Goal: Entertainment & Leisure: Browse casually

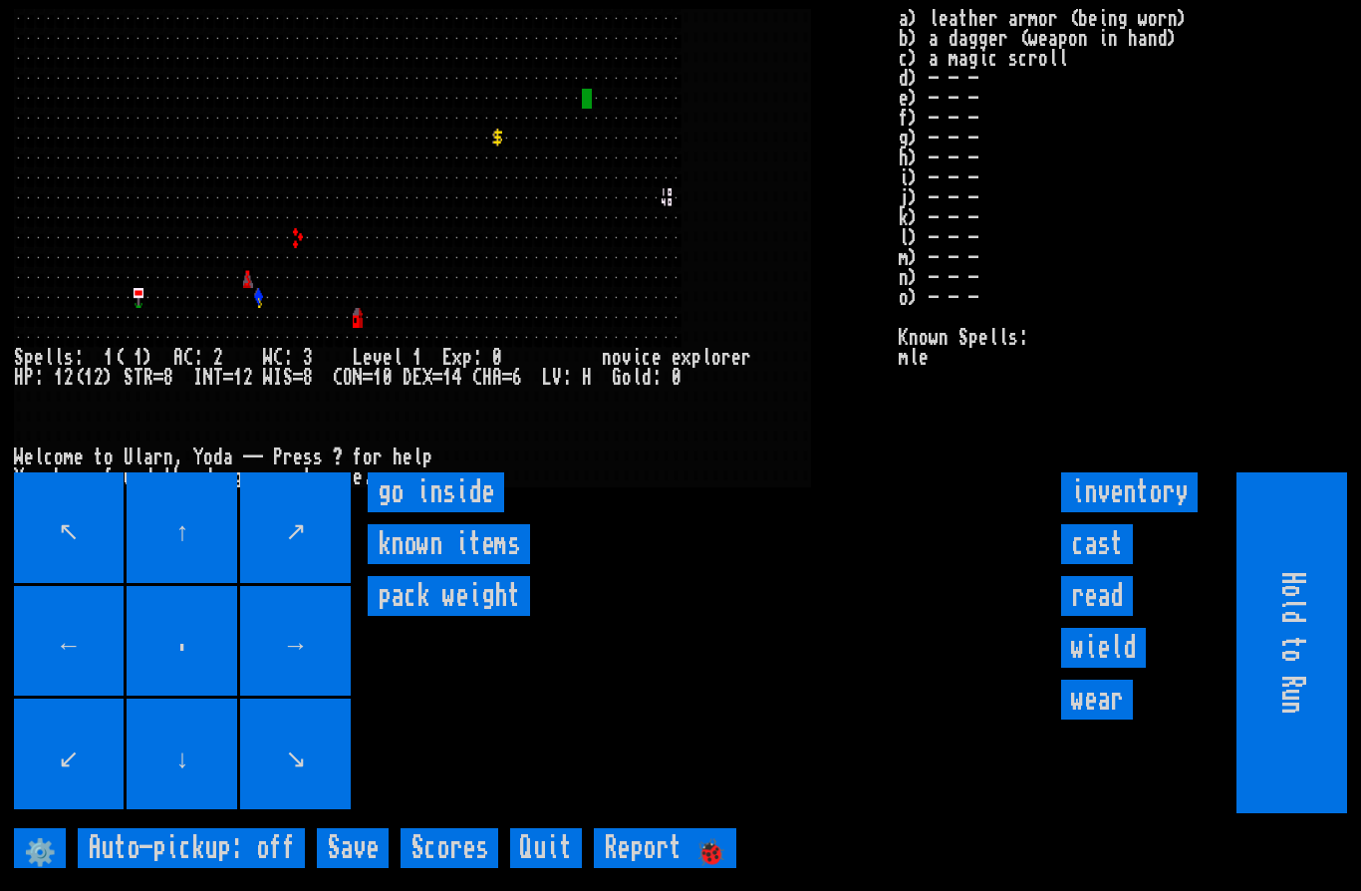
click at [445, 512] on inside "go inside" at bounding box center [436, 492] width 136 height 40
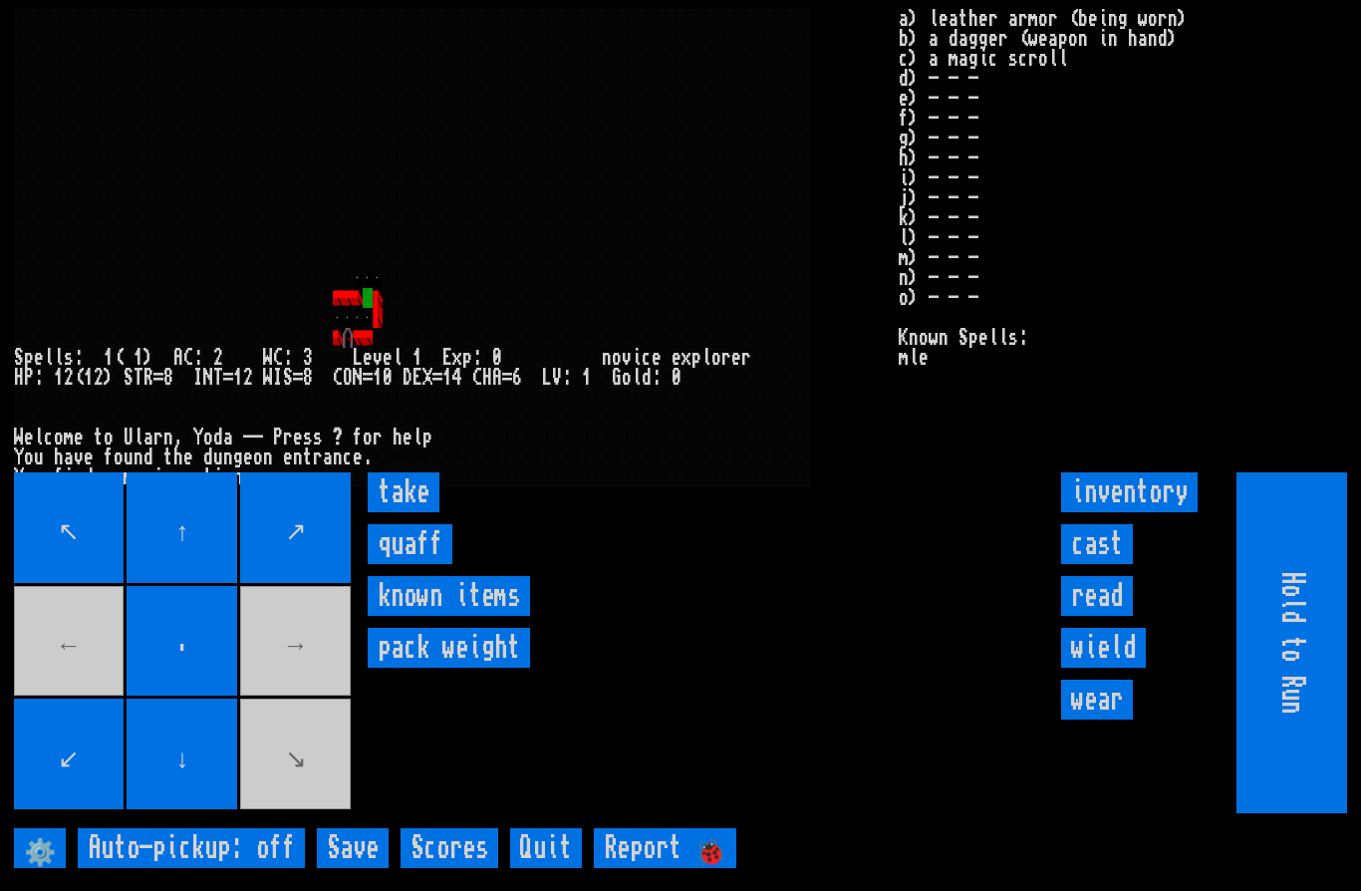
click at [398, 512] on input "take" at bounding box center [404, 492] width 72 height 40
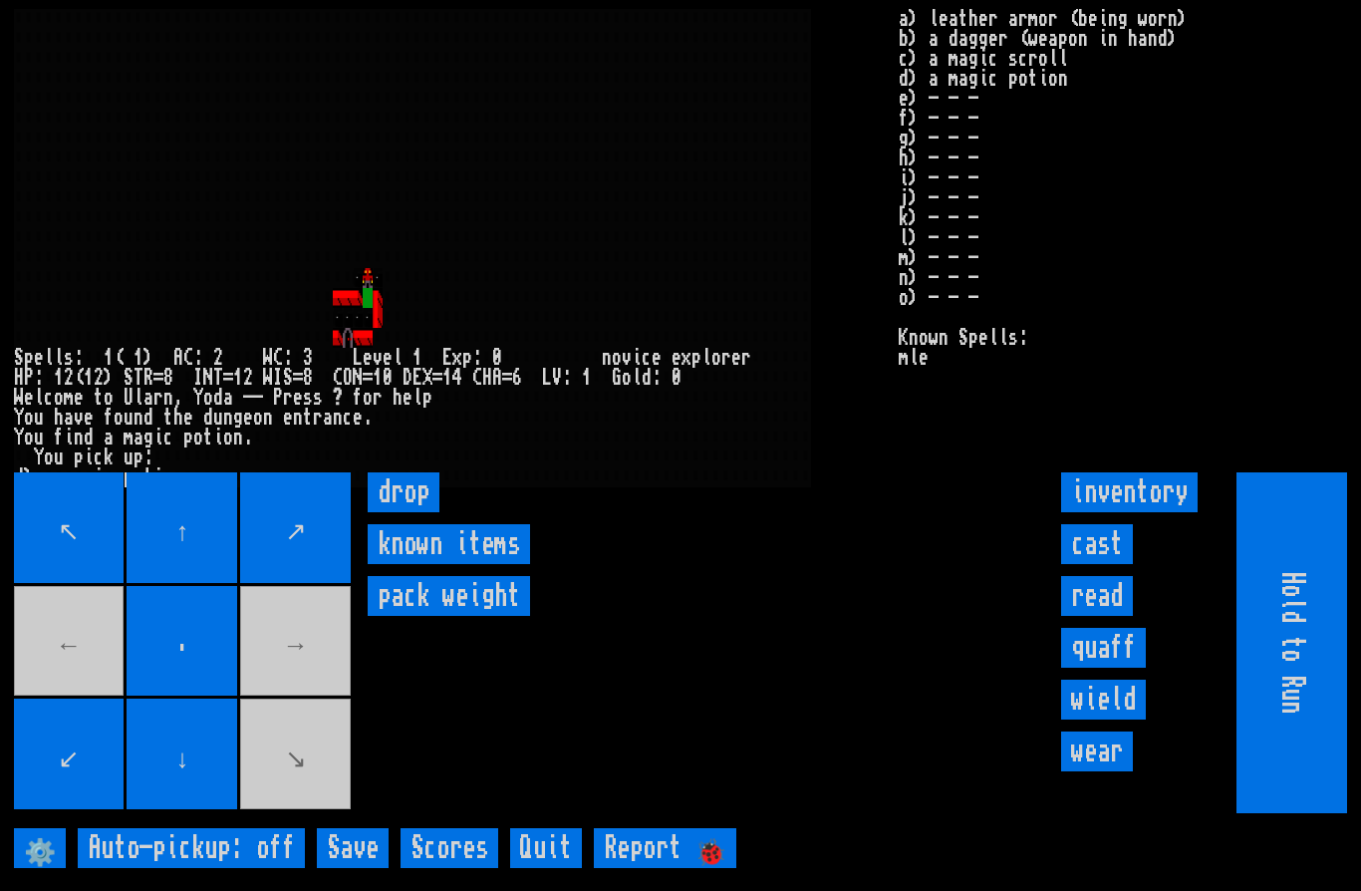
click at [1088, 564] on input "cast" at bounding box center [1097, 544] width 72 height 40
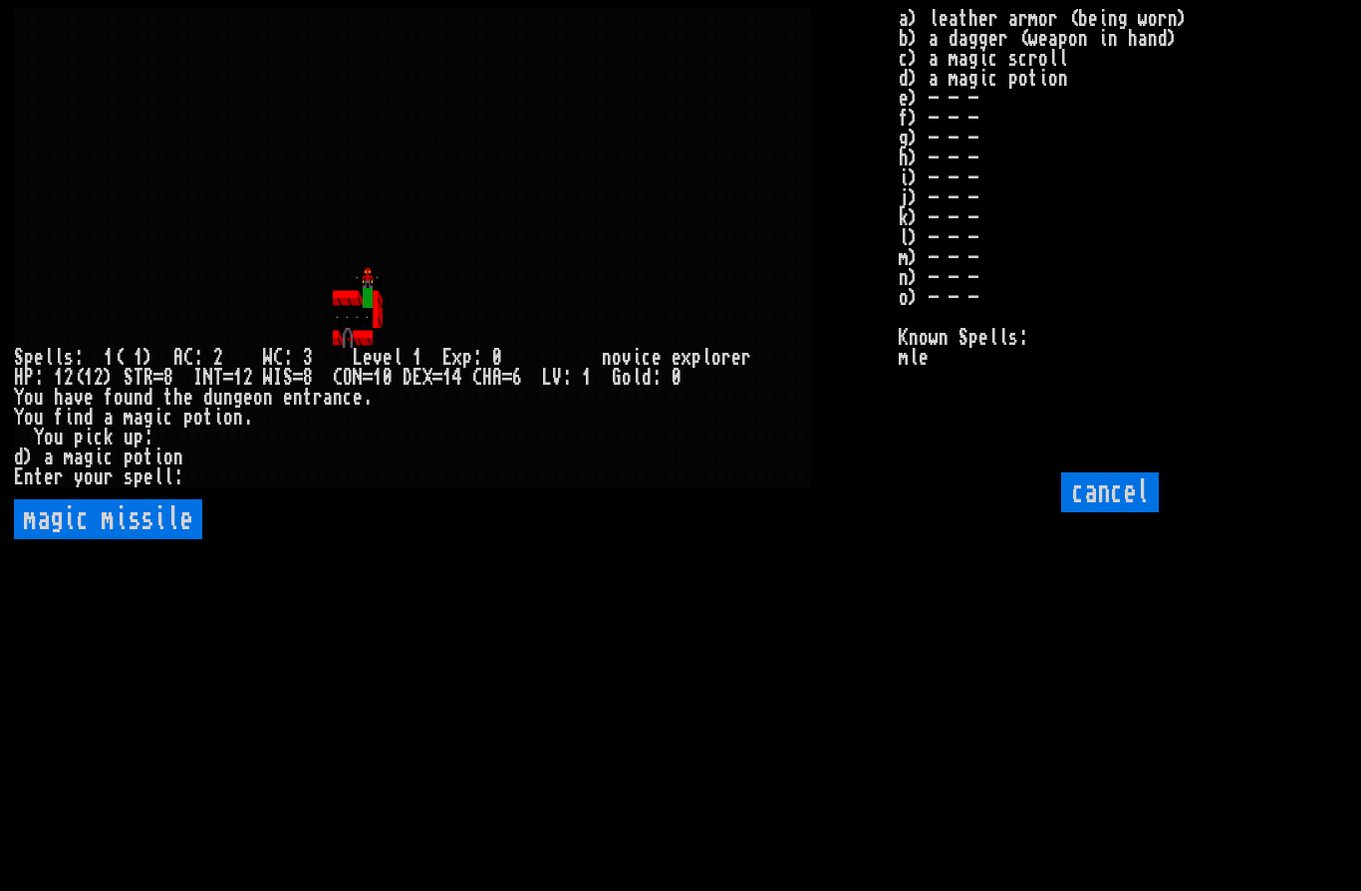
click at [149, 539] on missile "magic missile" at bounding box center [108, 519] width 188 height 40
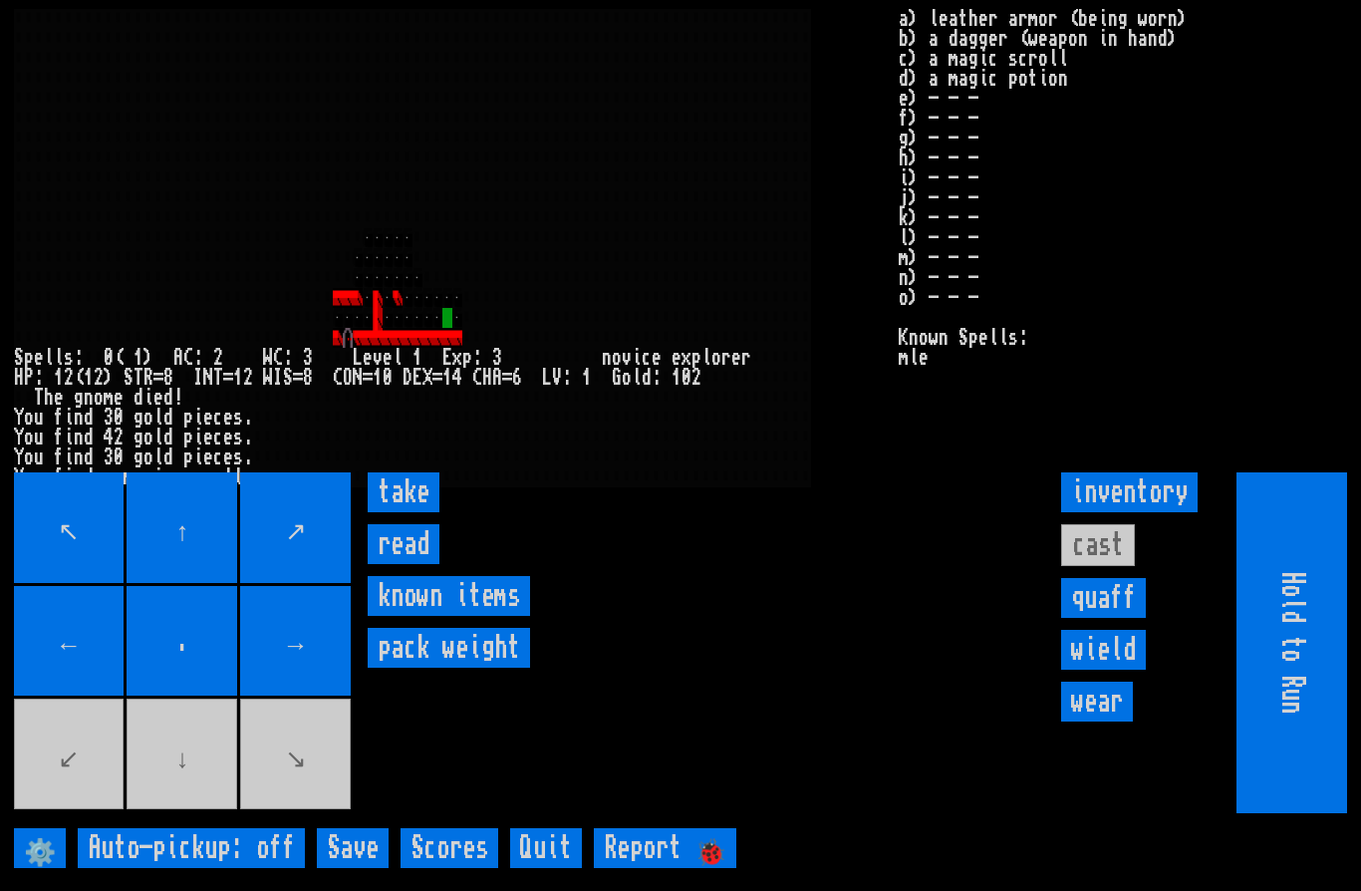
click at [422, 512] on input "take" at bounding box center [404, 492] width 72 height 40
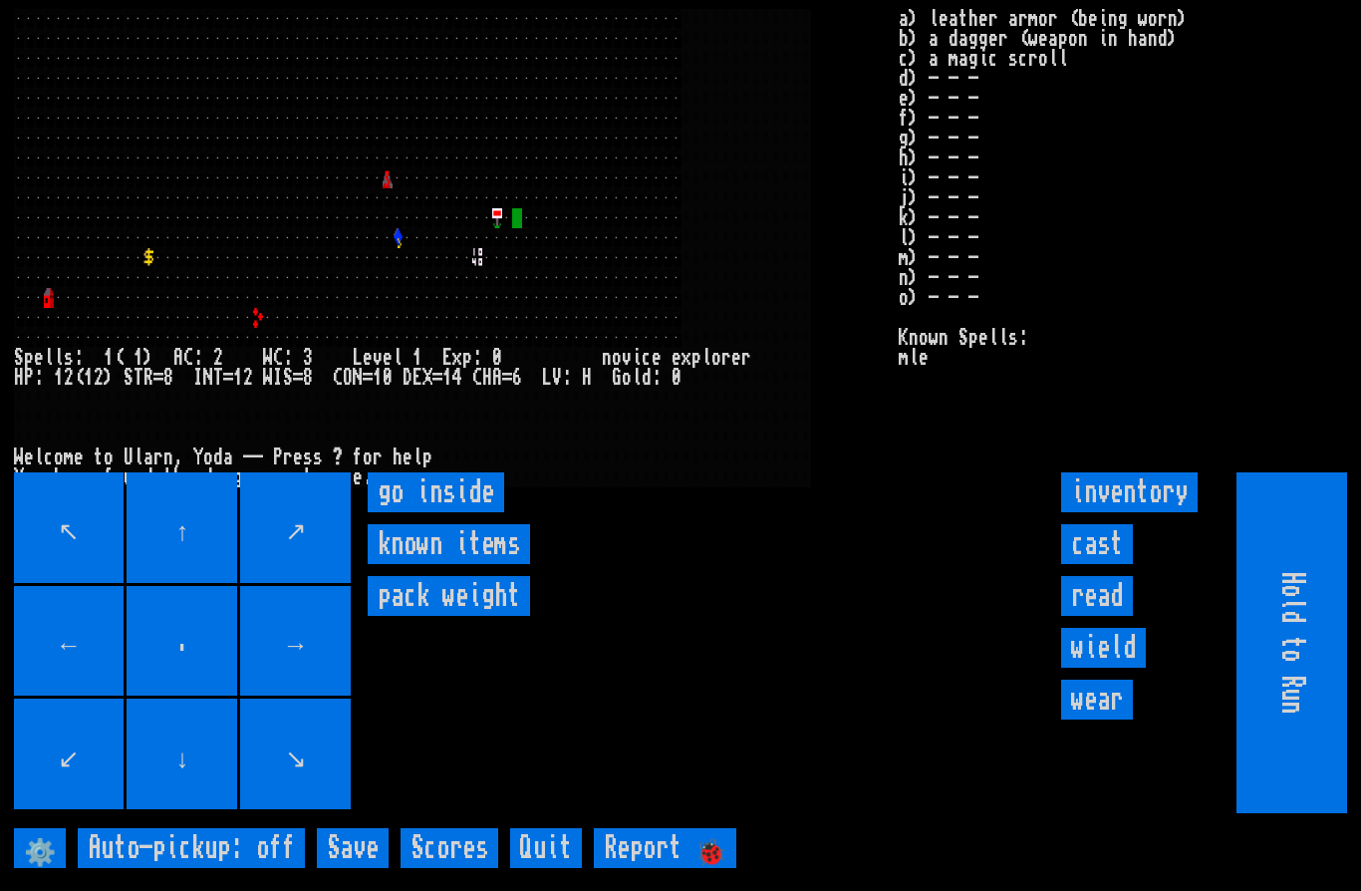
click at [443, 512] on inside "go inside" at bounding box center [436, 492] width 136 height 40
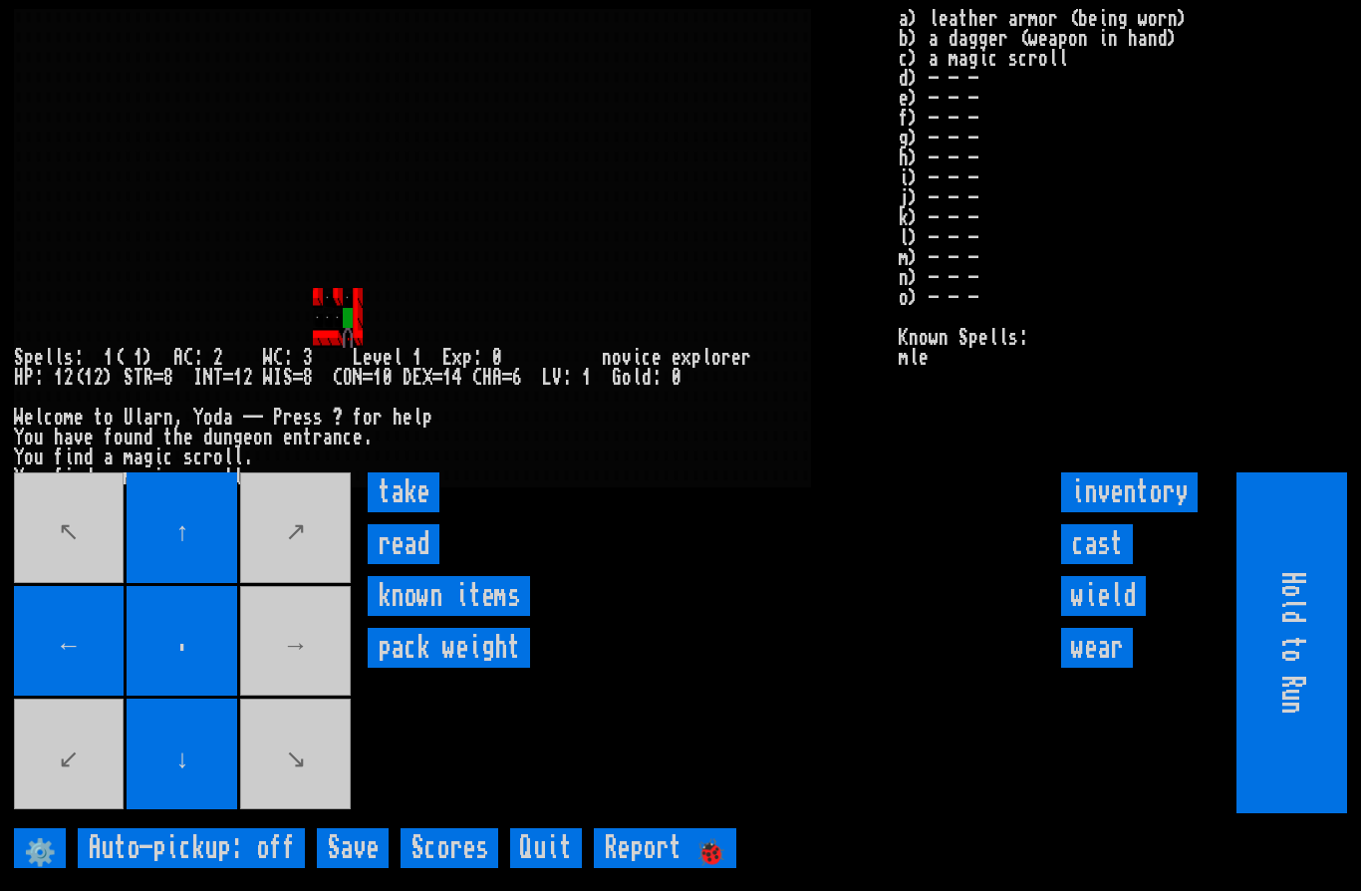
click at [403, 512] on input "take" at bounding box center [404, 492] width 72 height 40
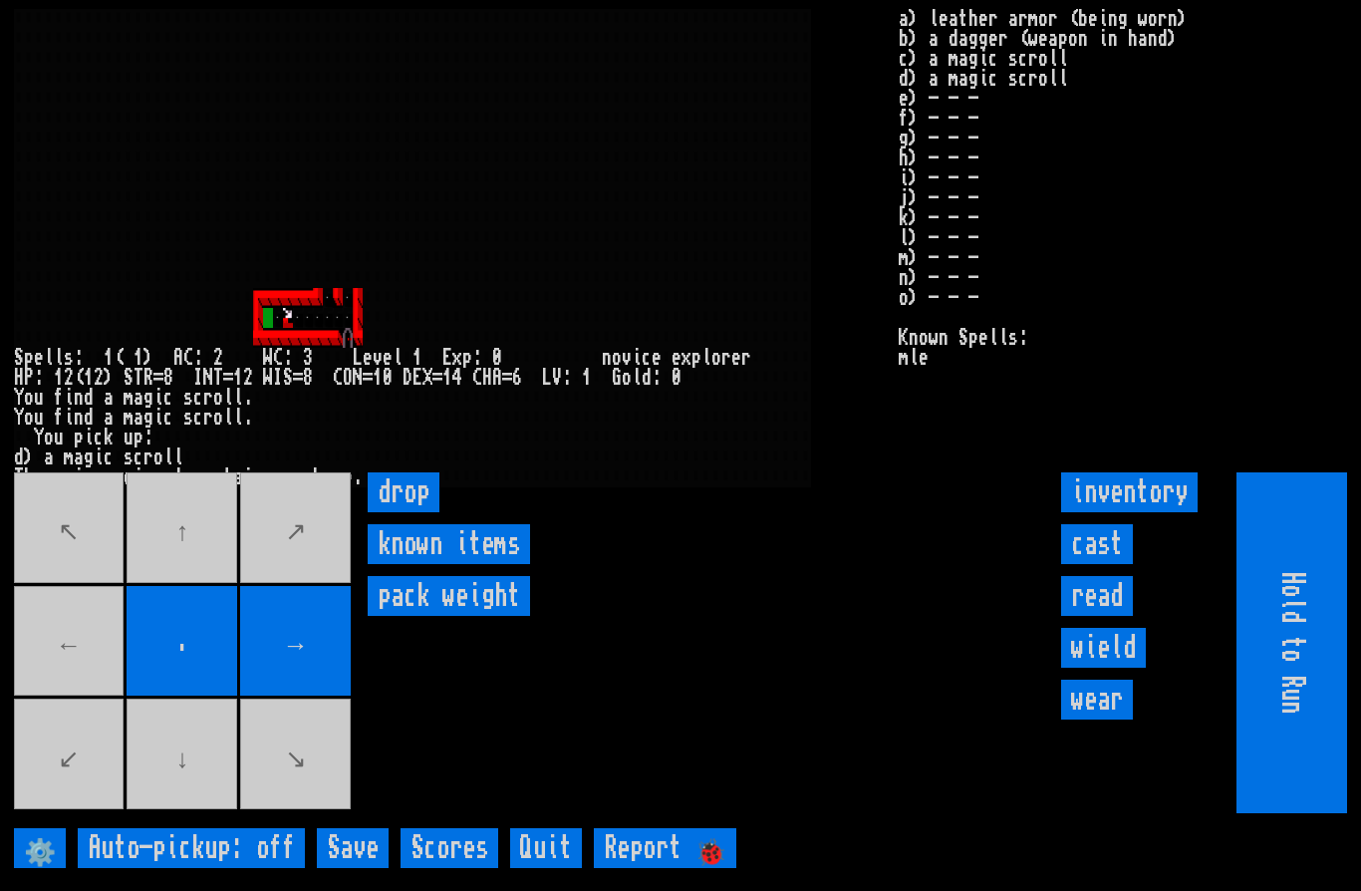
click at [64, 704] on movebuttons "↖ ↑ ↗ ← . → ↙ ↓ ↘" at bounding box center [184, 642] width 341 height 341
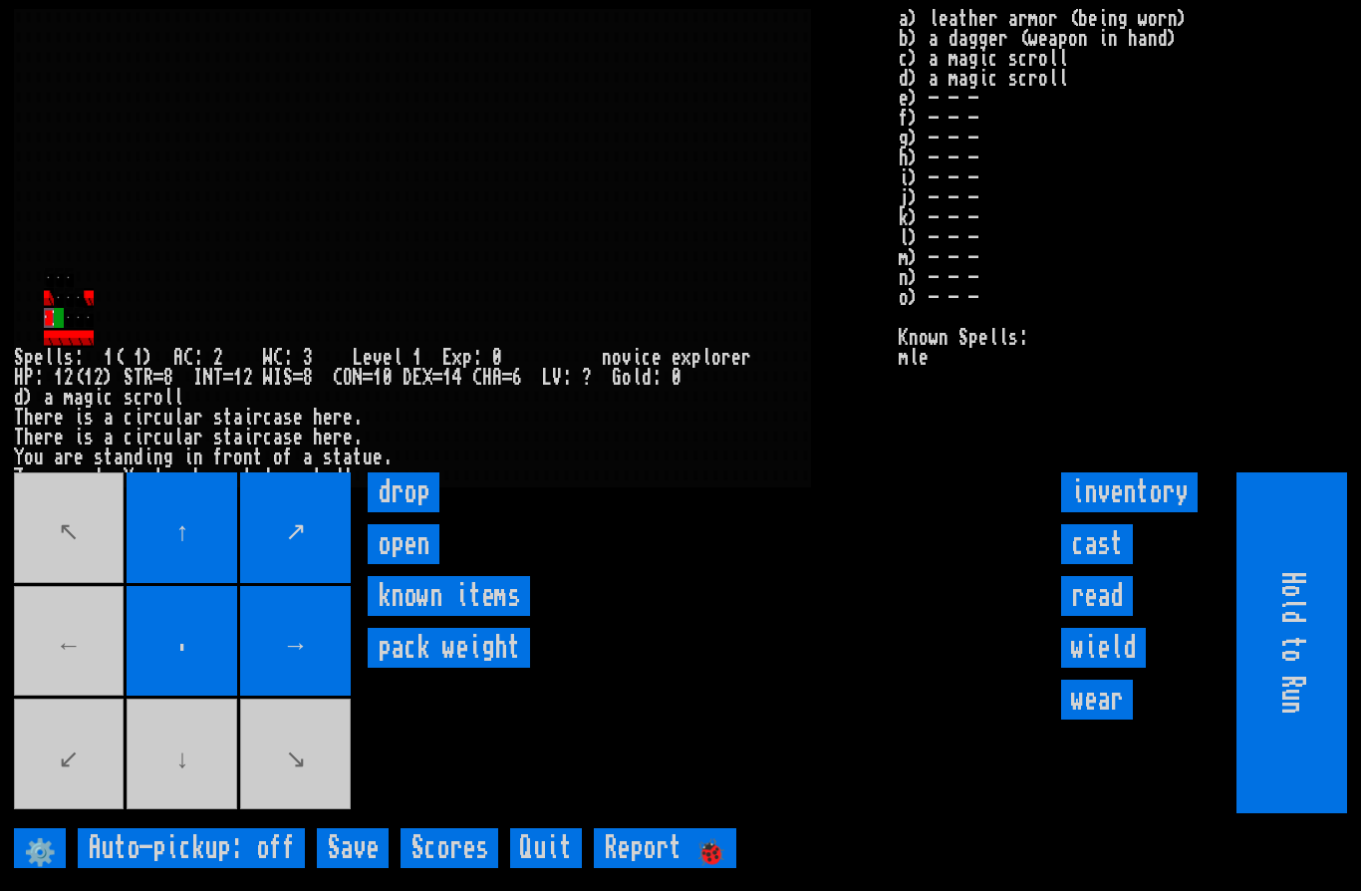
click at [81, 692] on movebuttons "↖ ↑ ↗ ← . → ↙ ↓ ↘" at bounding box center [184, 642] width 341 height 341
click at [81, 700] on movebuttons "↖ ↑ ↗ ← . → ↙ ↓ ↘" at bounding box center [184, 642] width 341 height 341
click at [411, 564] on input "open" at bounding box center [404, 544] width 72 height 40
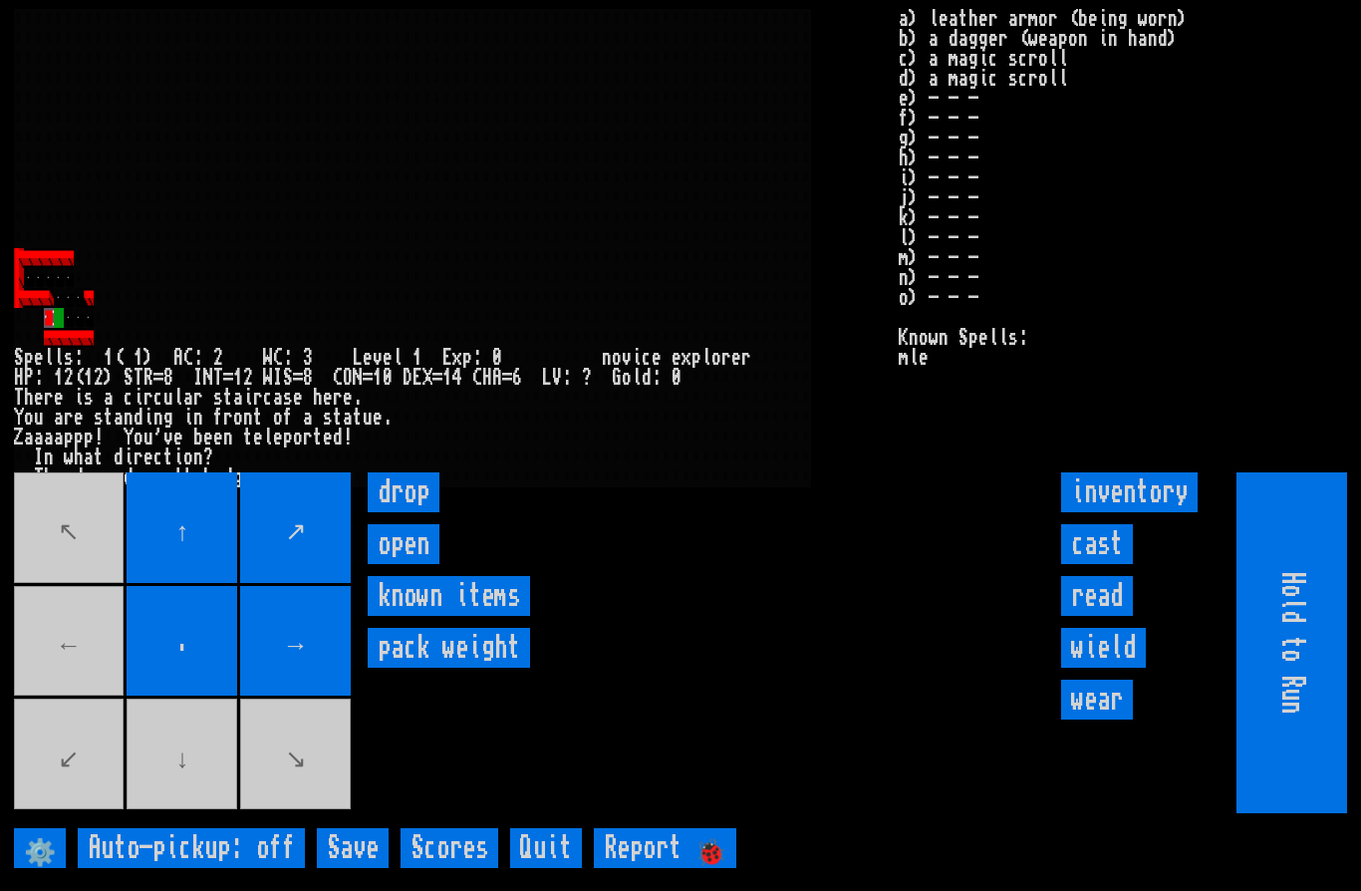
click at [406, 564] on input "open" at bounding box center [404, 544] width 72 height 40
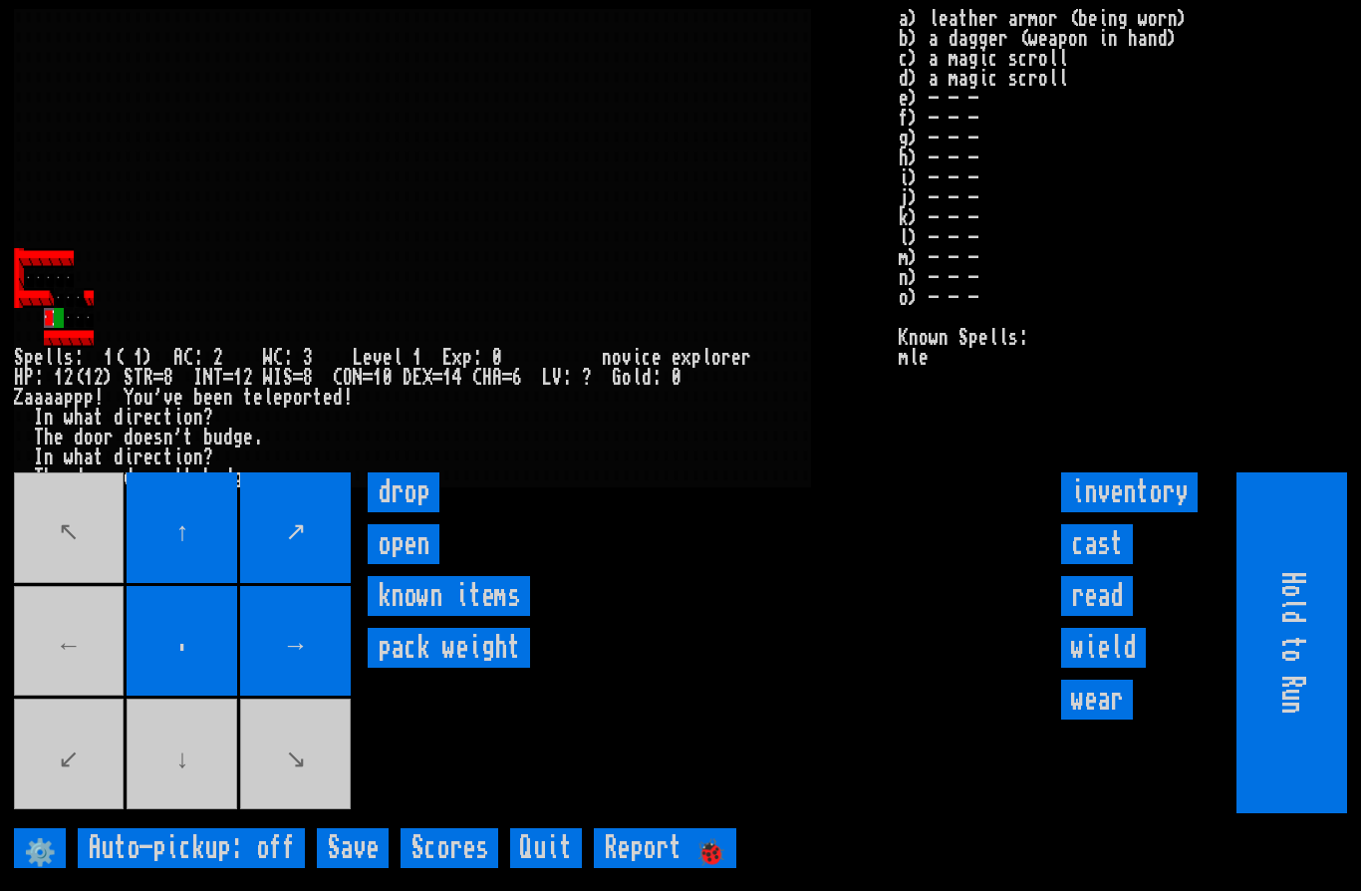
click at [421, 564] on input "open" at bounding box center [404, 544] width 72 height 40
click at [410, 564] on input "open" at bounding box center [404, 544] width 72 height 40
click at [1107, 564] on input "cast" at bounding box center [1097, 544] width 72 height 40
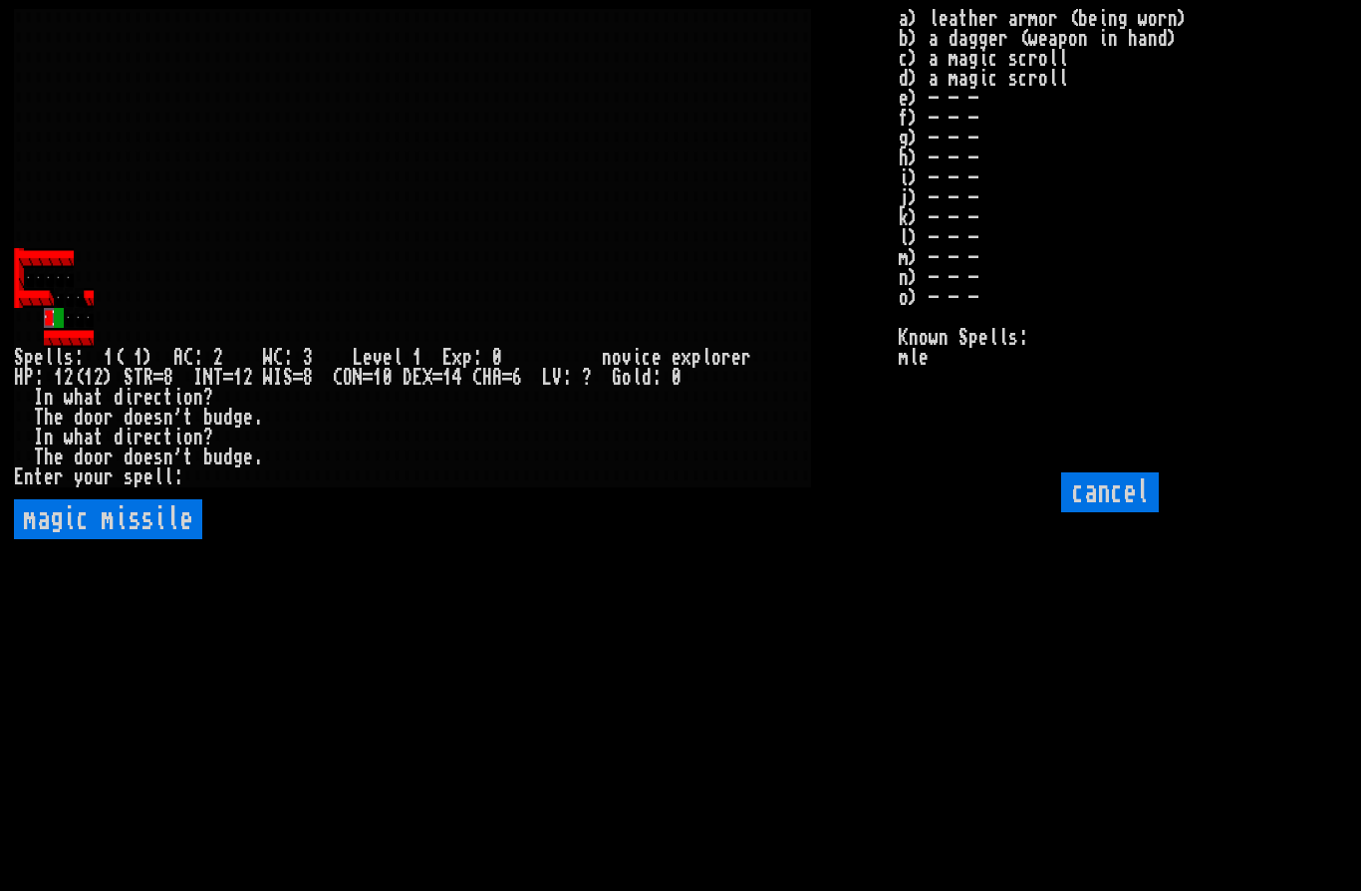
click at [163, 539] on missile "magic missile" at bounding box center [108, 519] width 188 height 40
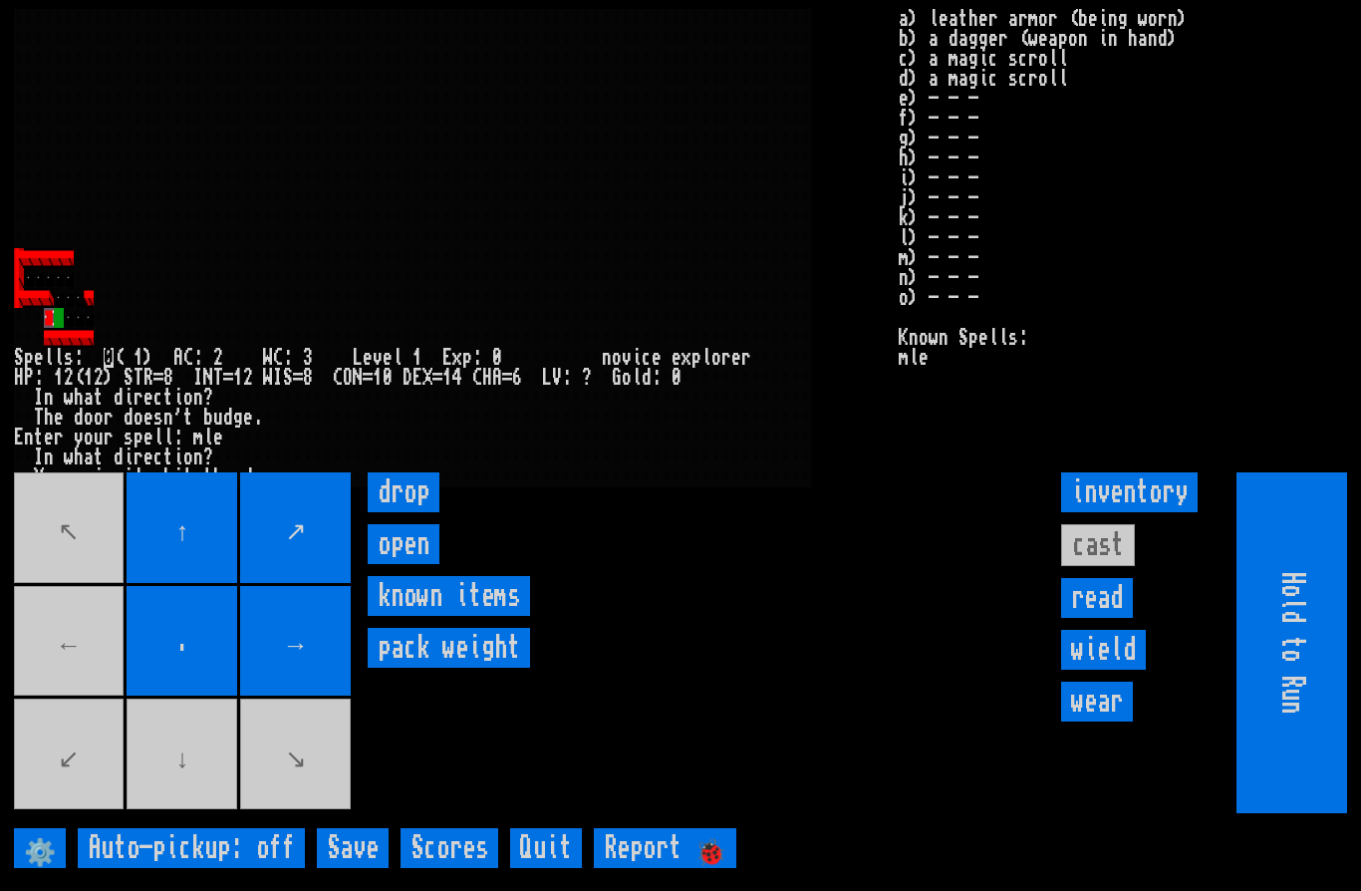
click at [406, 564] on input "open" at bounding box center [404, 544] width 72 height 40
click at [412, 564] on input "open" at bounding box center [404, 544] width 72 height 40
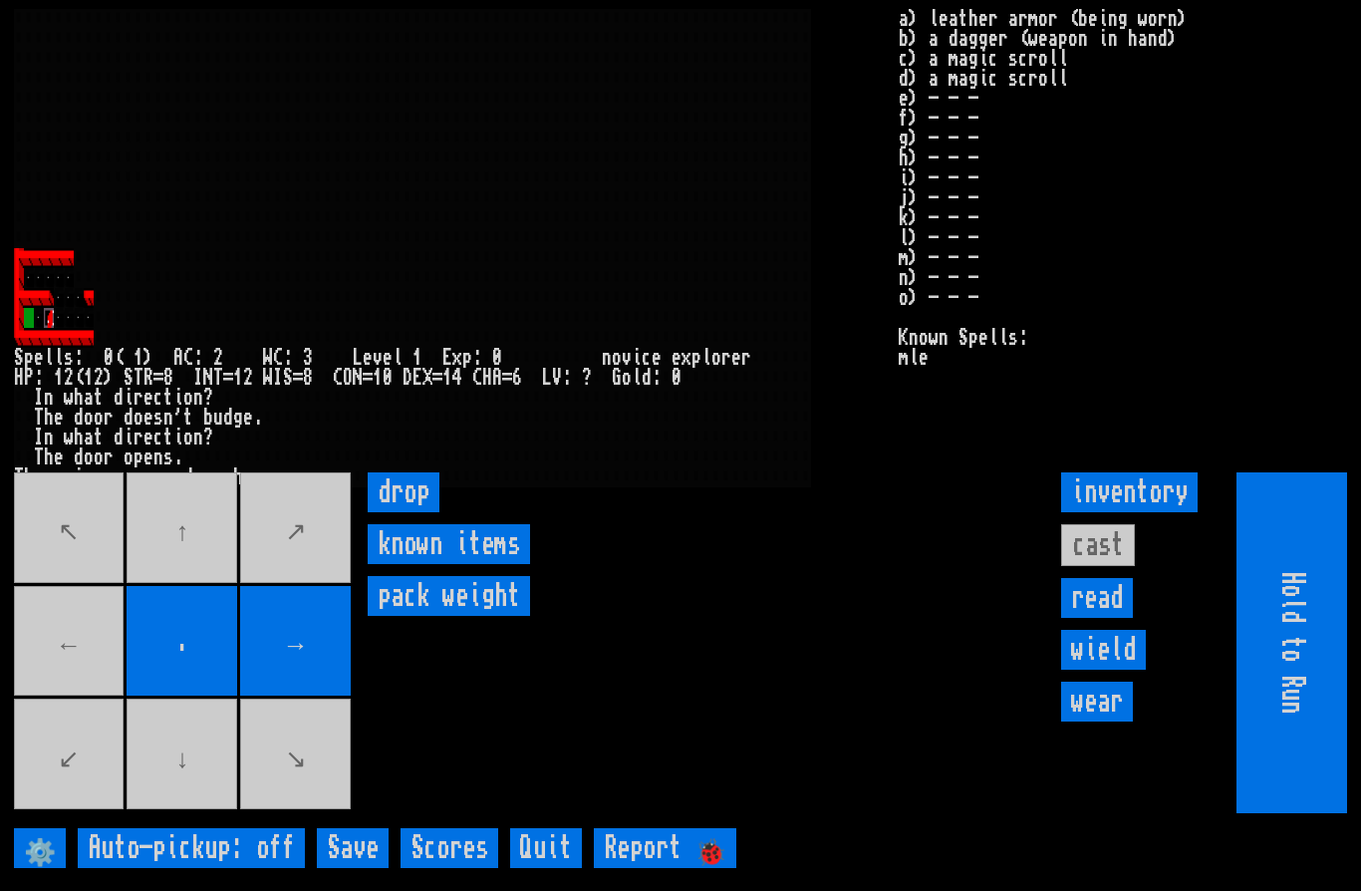
click at [65, 716] on movebuttons "↖ ↑ ↗ ← . → ↙ ↓ ↘" at bounding box center [184, 642] width 341 height 341
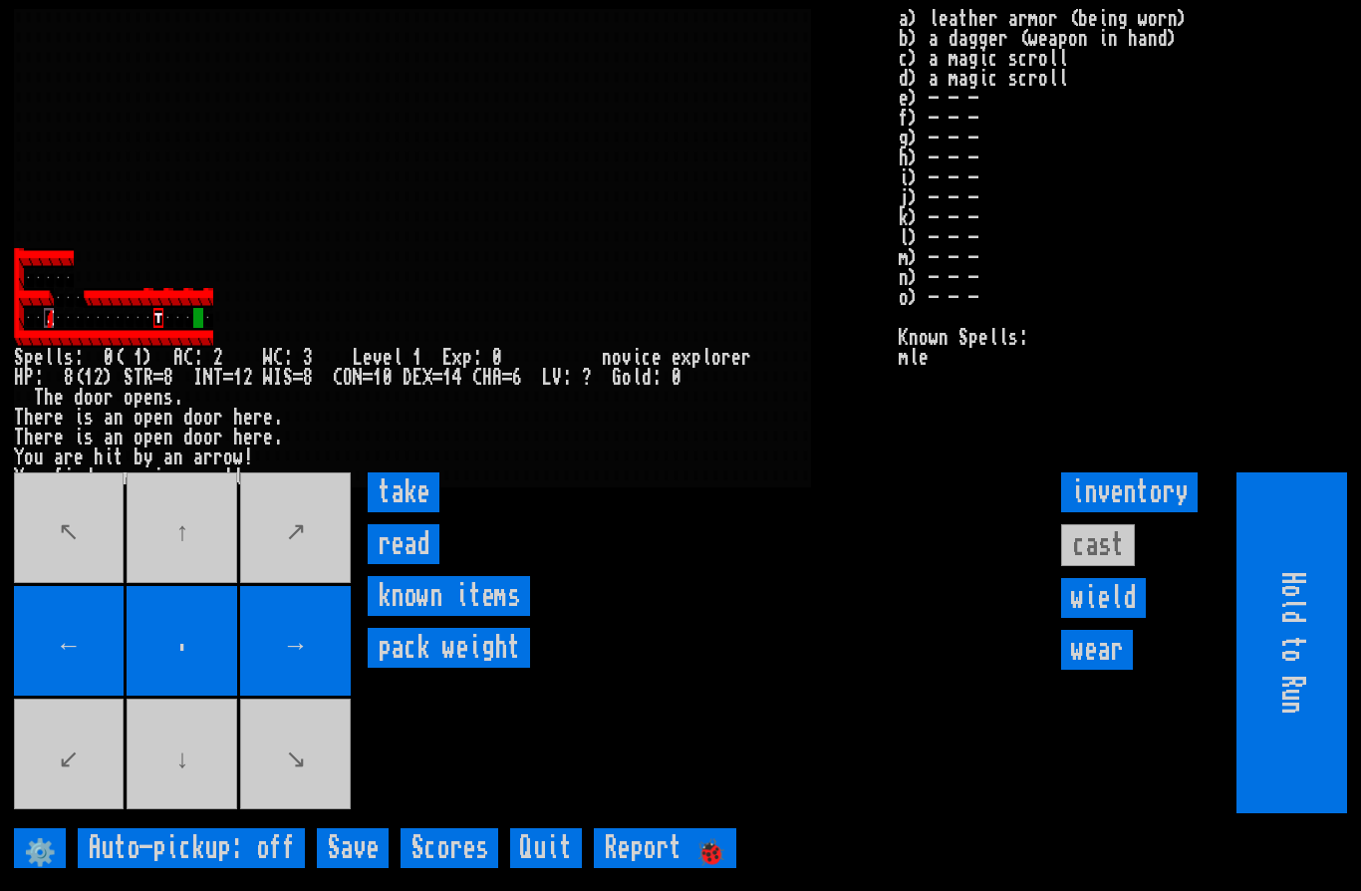
click at [410, 512] on input "take" at bounding box center [404, 492] width 72 height 40
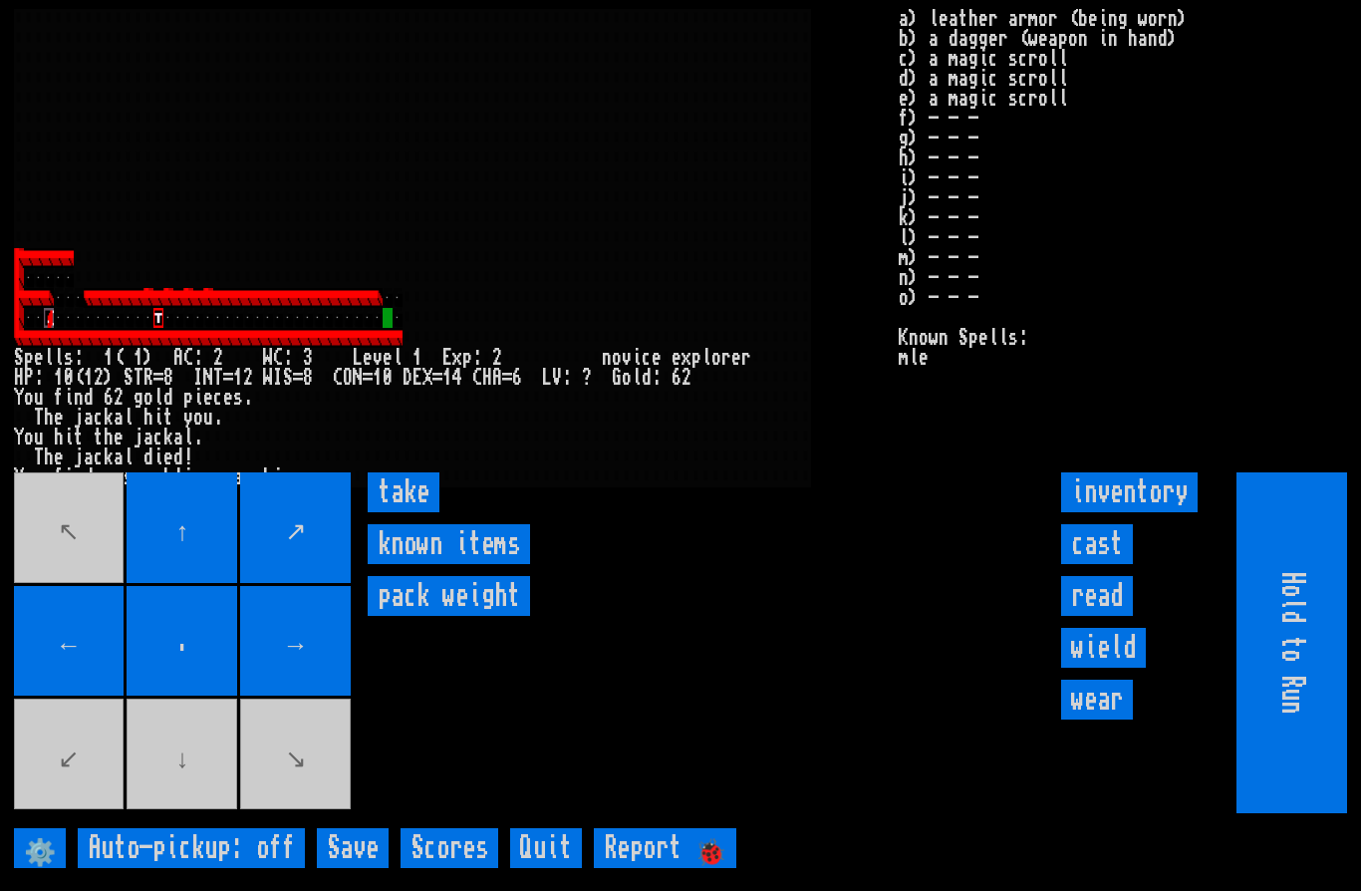
click at [417, 512] on input "take" at bounding box center [404, 492] width 72 height 40
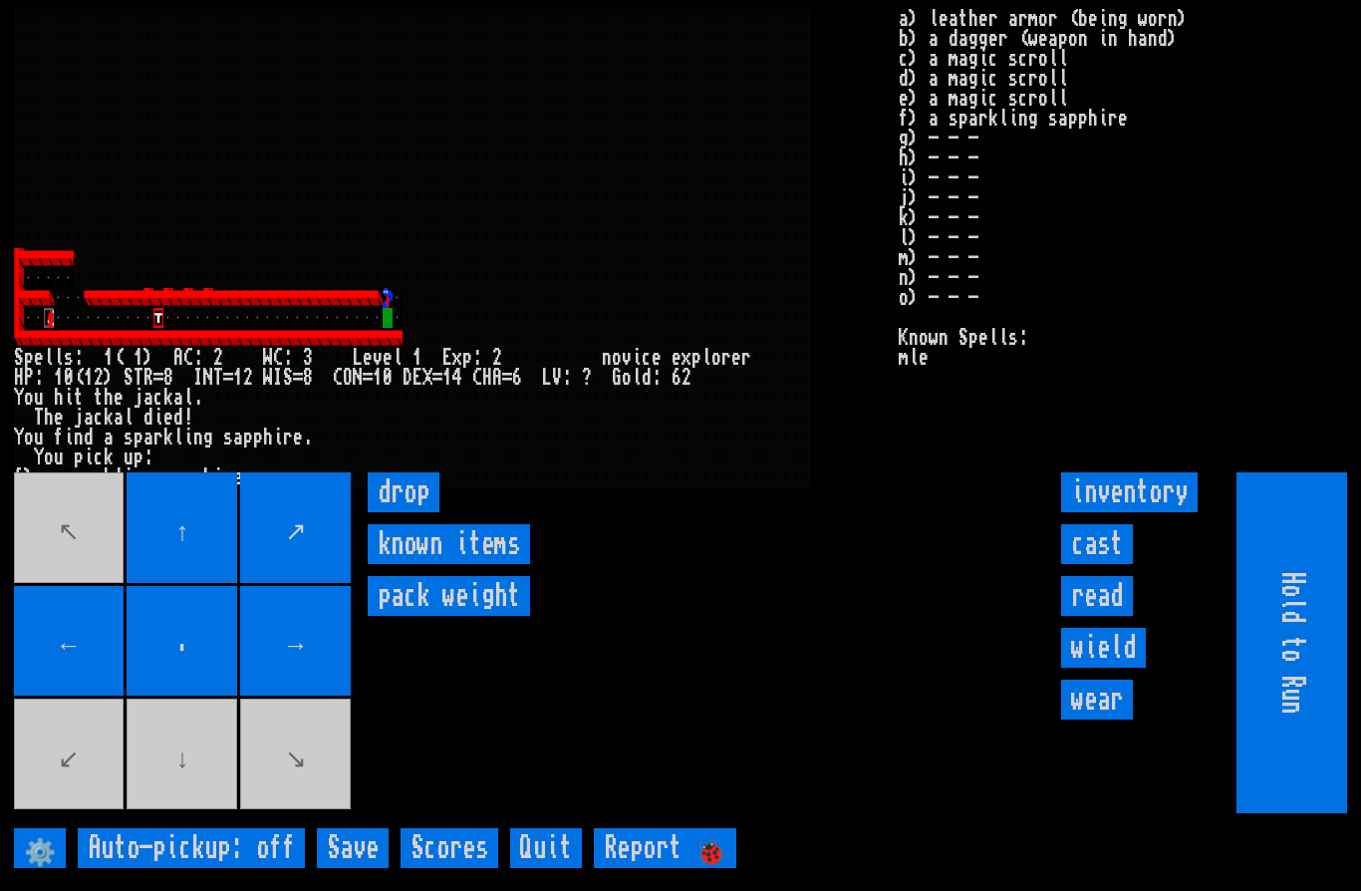
click at [1112, 564] on input "cast" at bounding box center [1097, 544] width 72 height 40
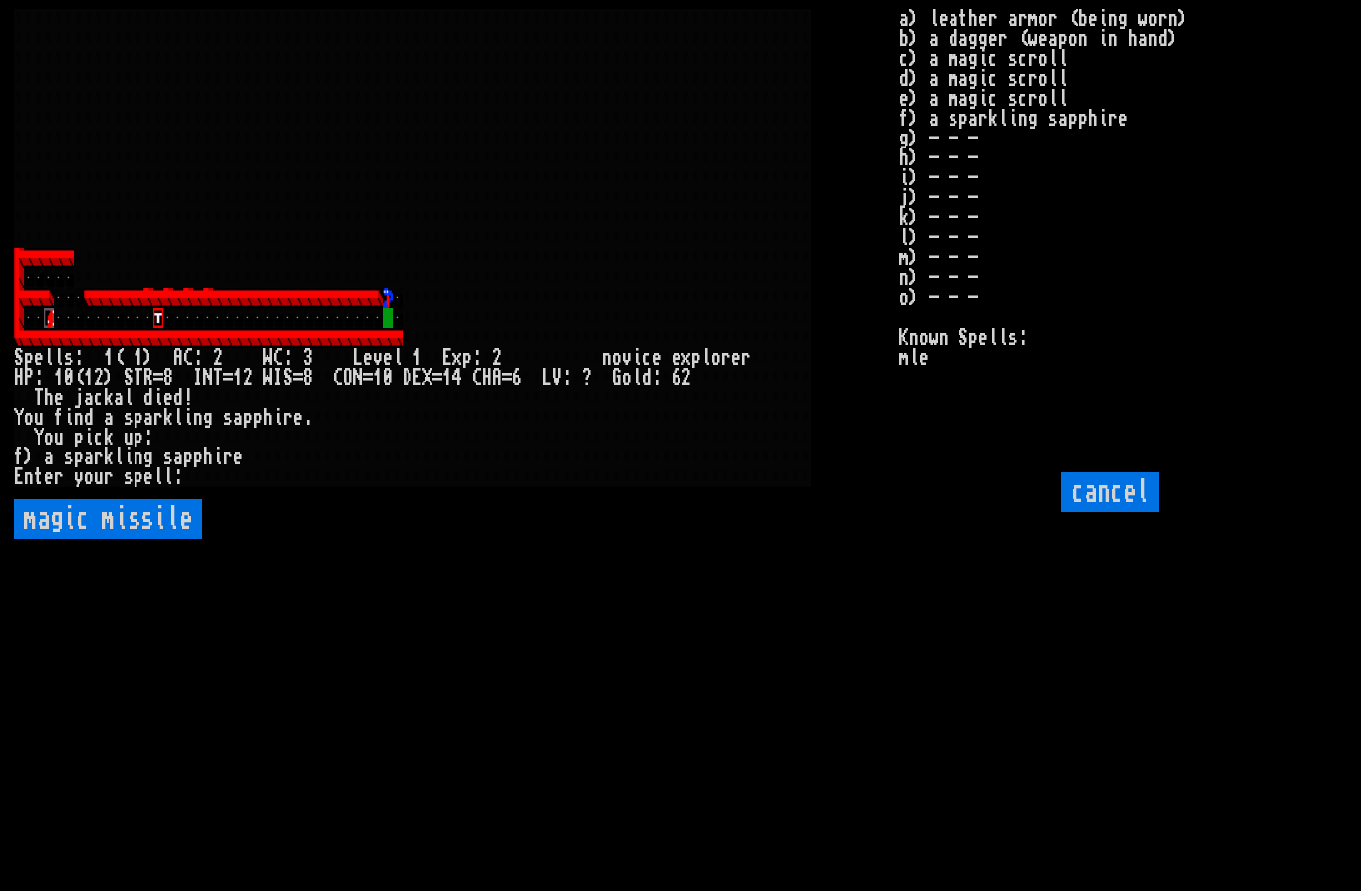
click at [132, 539] on missile "magic missile" at bounding box center [108, 519] width 188 height 40
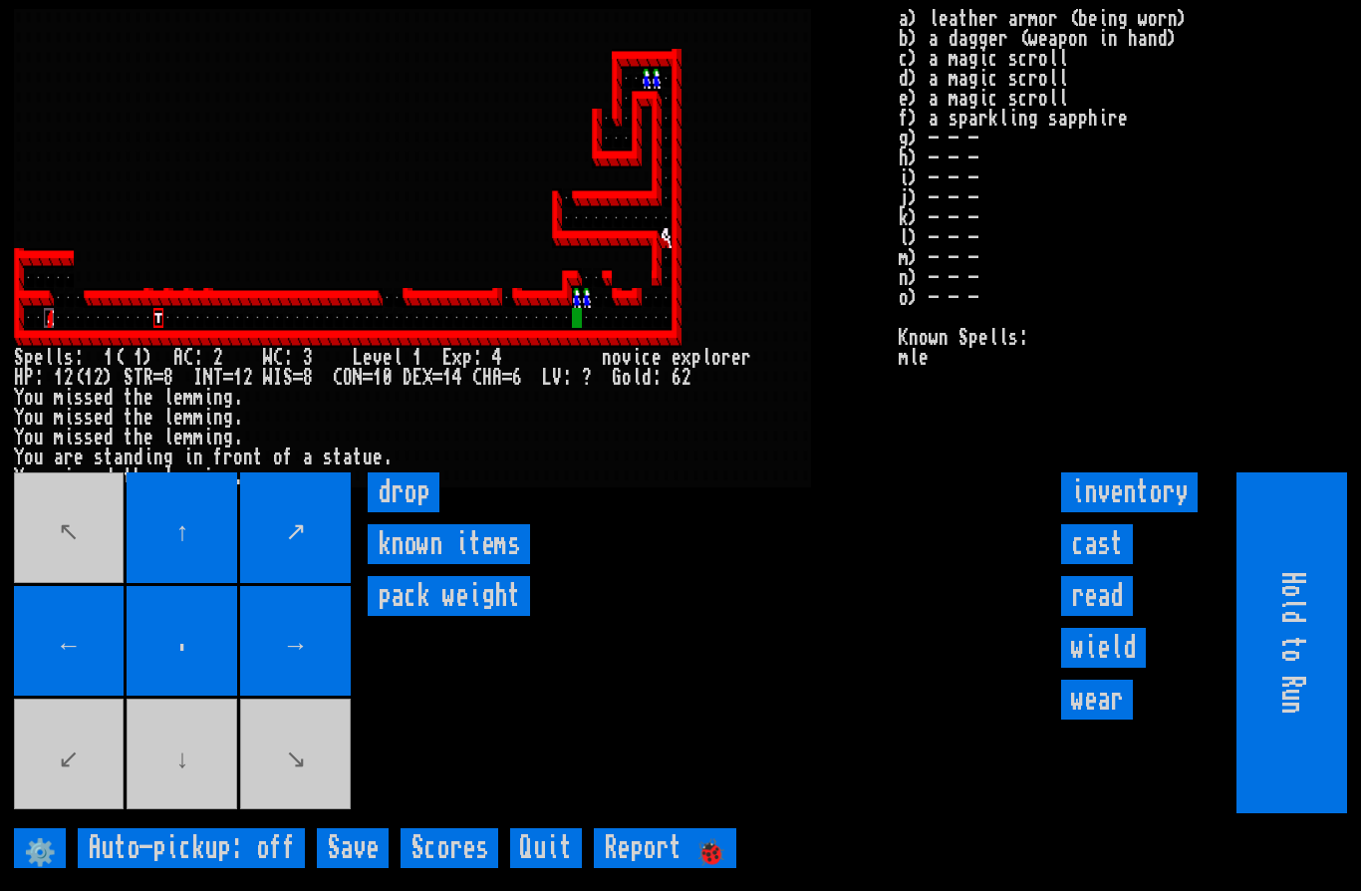
click at [277, 779] on movebuttons "↖ ↑ ↗ ← . → ↙ ↓ ↘" at bounding box center [184, 642] width 341 height 341
click at [307, 770] on movebuttons "↖ ↑ ↗ ← . → ↙ ↓ ↘" at bounding box center [184, 642] width 341 height 341
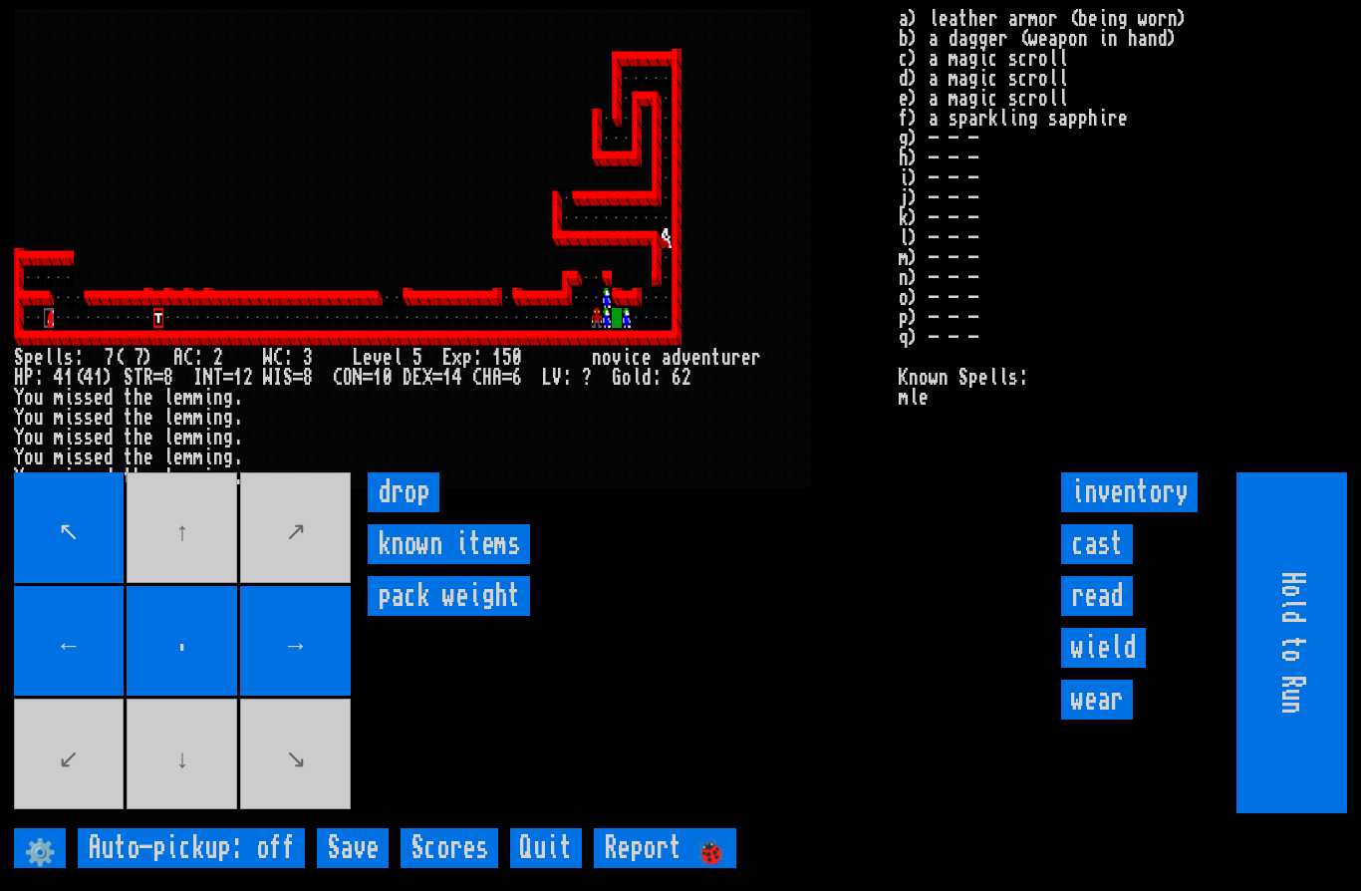
click at [1092, 564] on input "cast" at bounding box center [1097, 544] width 72 height 40
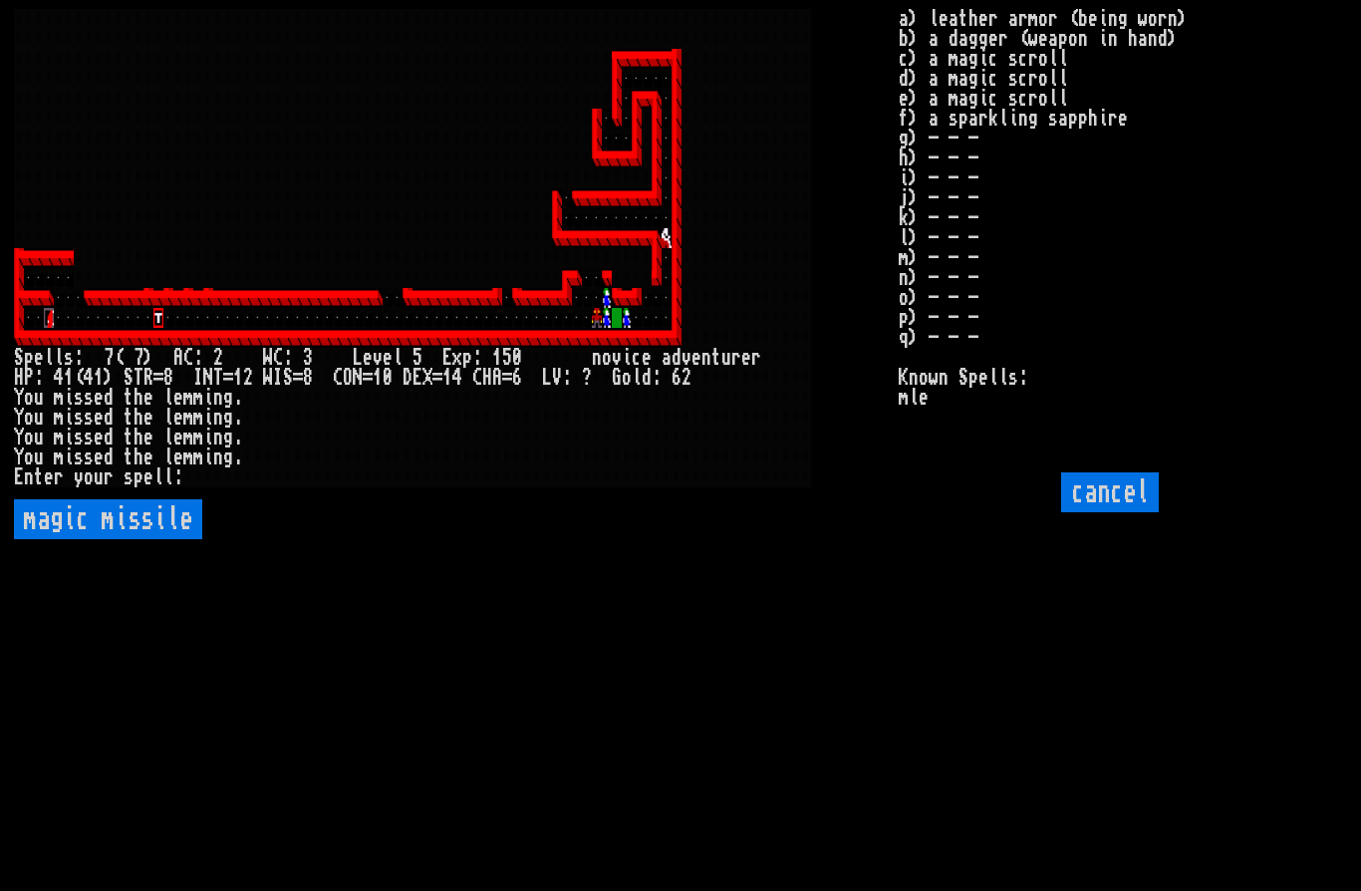
click at [160, 539] on missile "magic missile" at bounding box center [108, 519] width 188 height 40
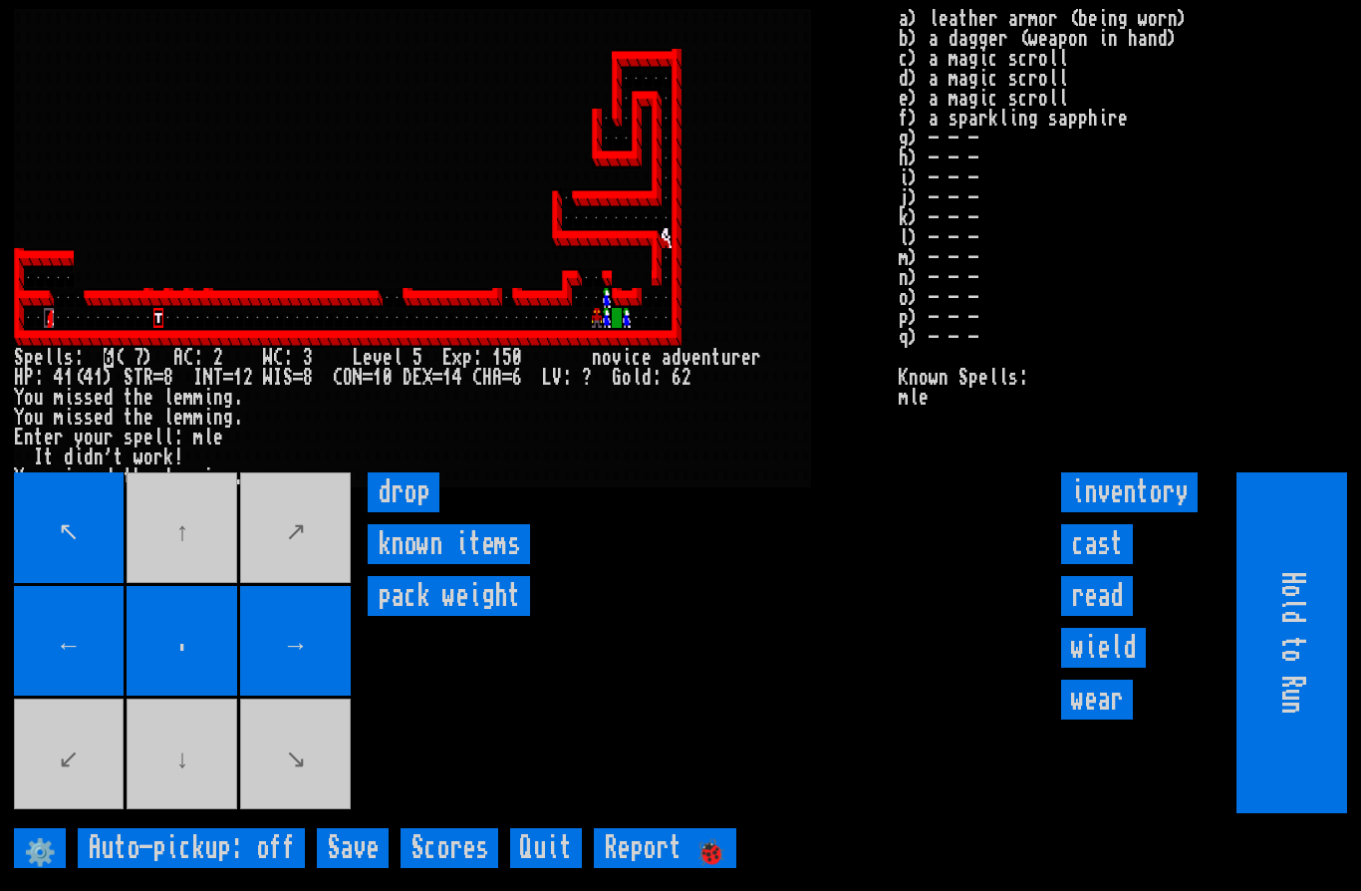
click at [1115, 564] on input "cast" at bounding box center [1097, 544] width 72 height 40
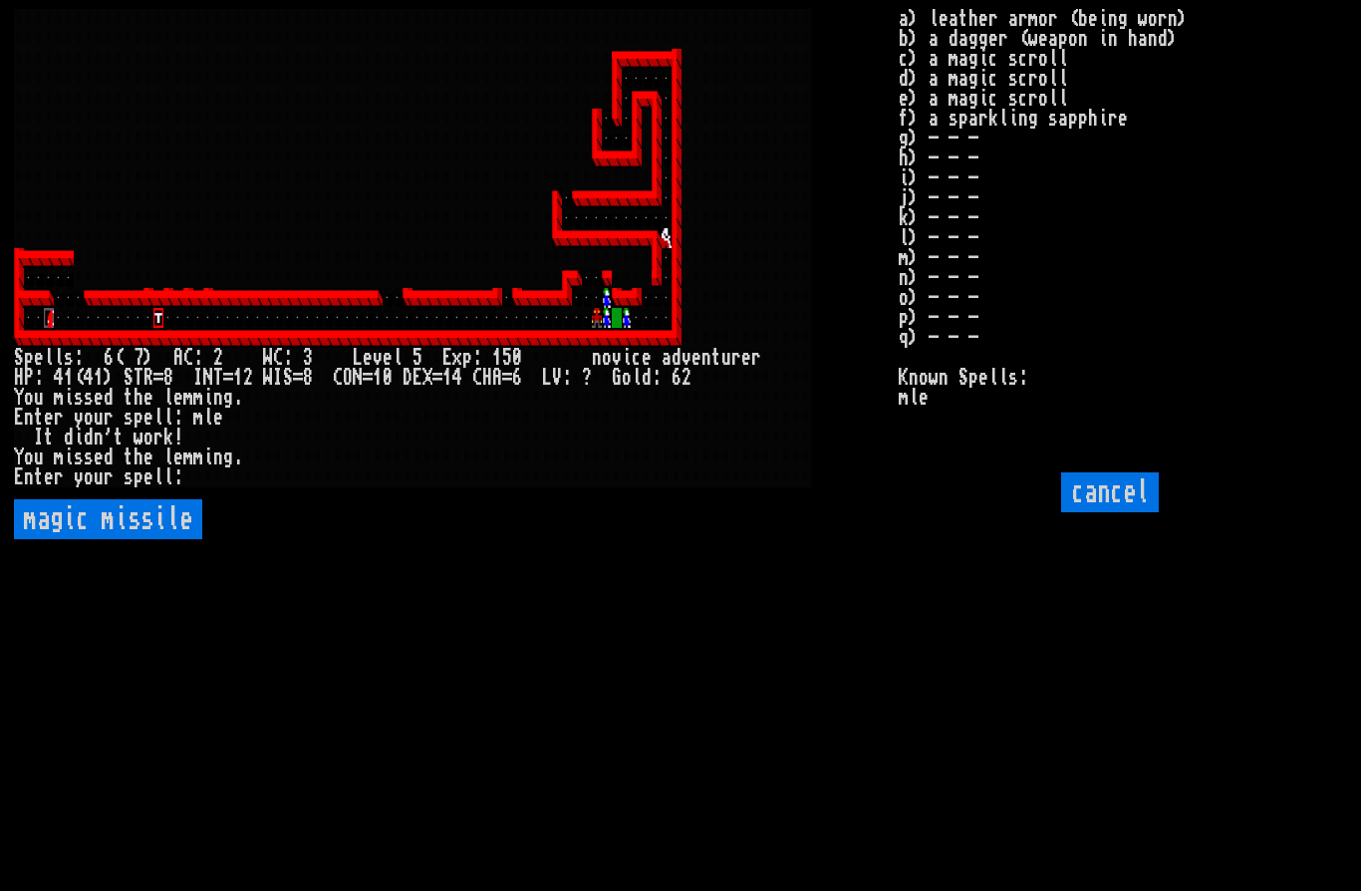
click at [143, 539] on missile "magic missile" at bounding box center [108, 519] width 188 height 40
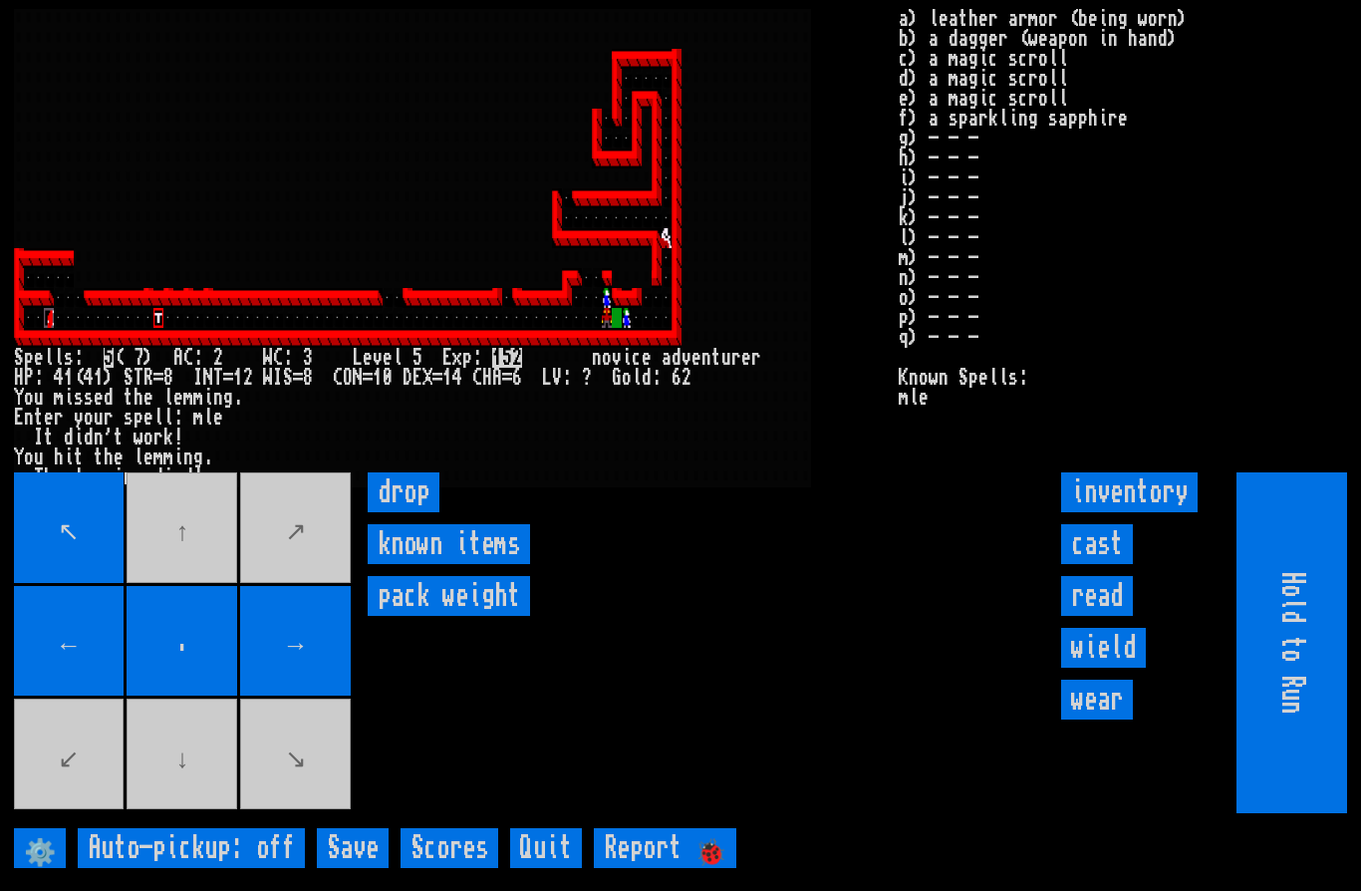
click at [1100, 564] on input "cast" at bounding box center [1097, 544] width 72 height 40
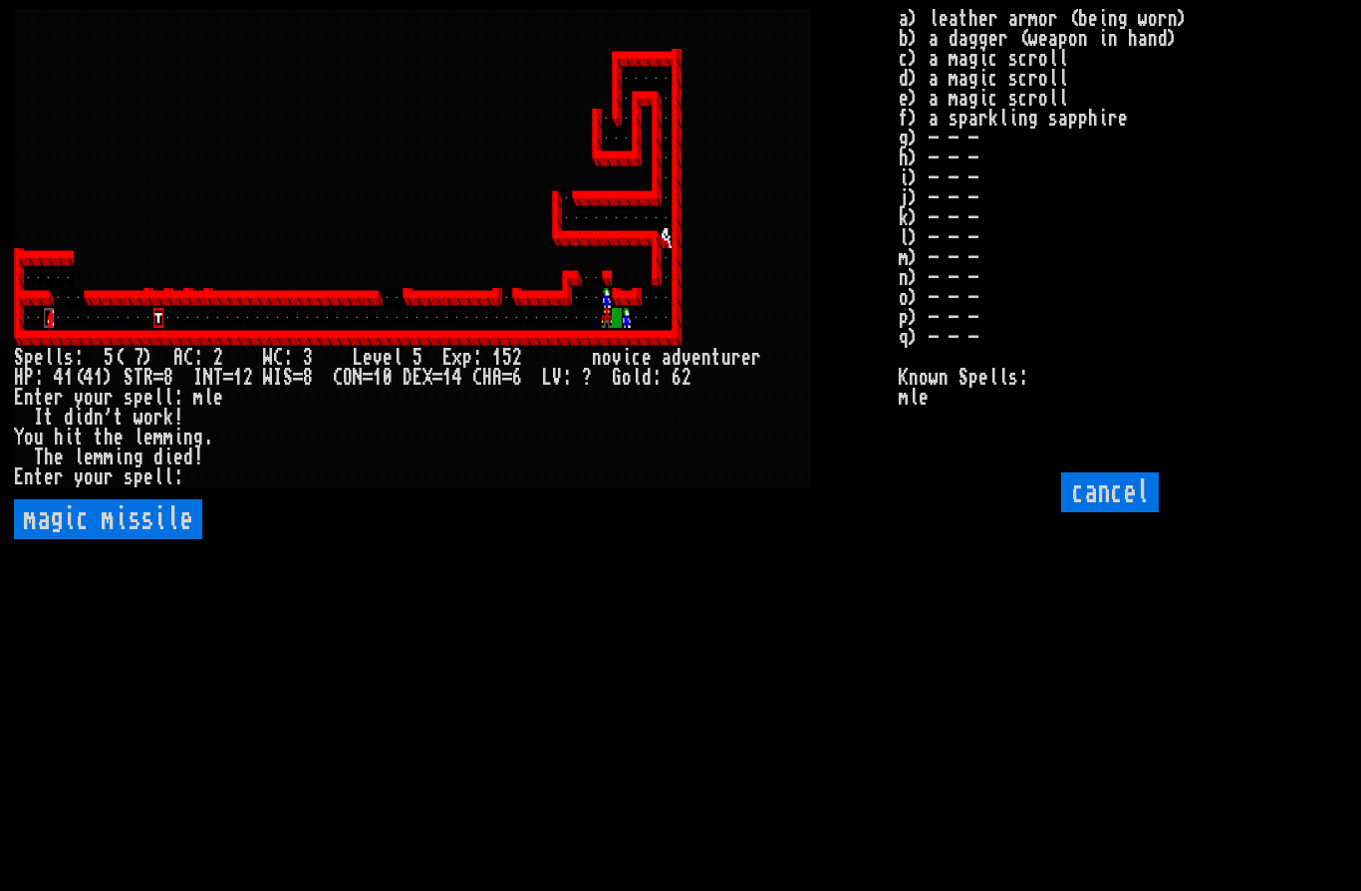
click at [154, 539] on missile "magic missile" at bounding box center [108, 519] width 188 height 40
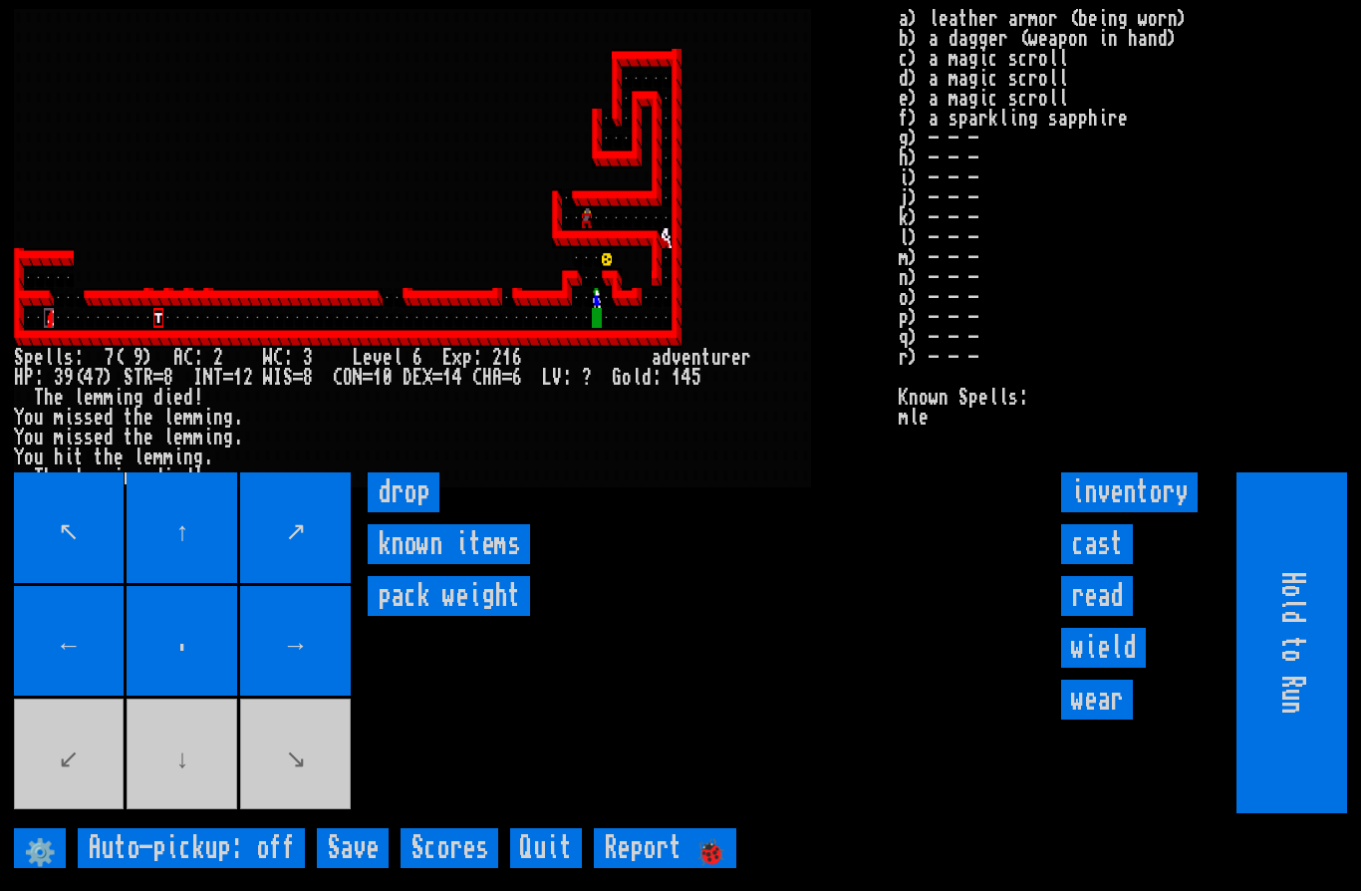
click at [203, 813] on movebuttons "↖ ↑ ↗ ← . → ↙ ↓ ↘" at bounding box center [184, 642] width 341 height 341
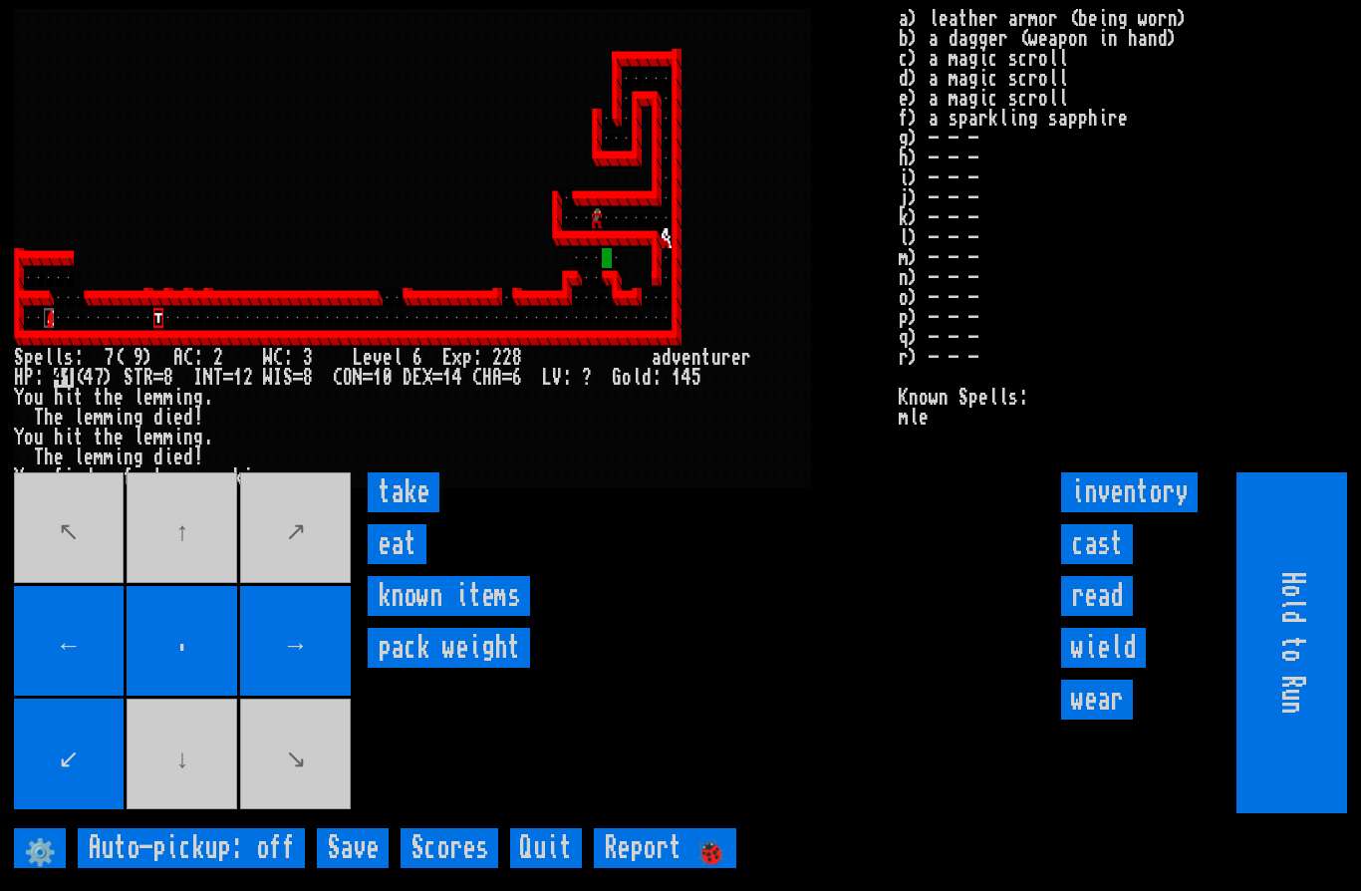
click at [396, 564] on input "eat" at bounding box center [397, 544] width 59 height 40
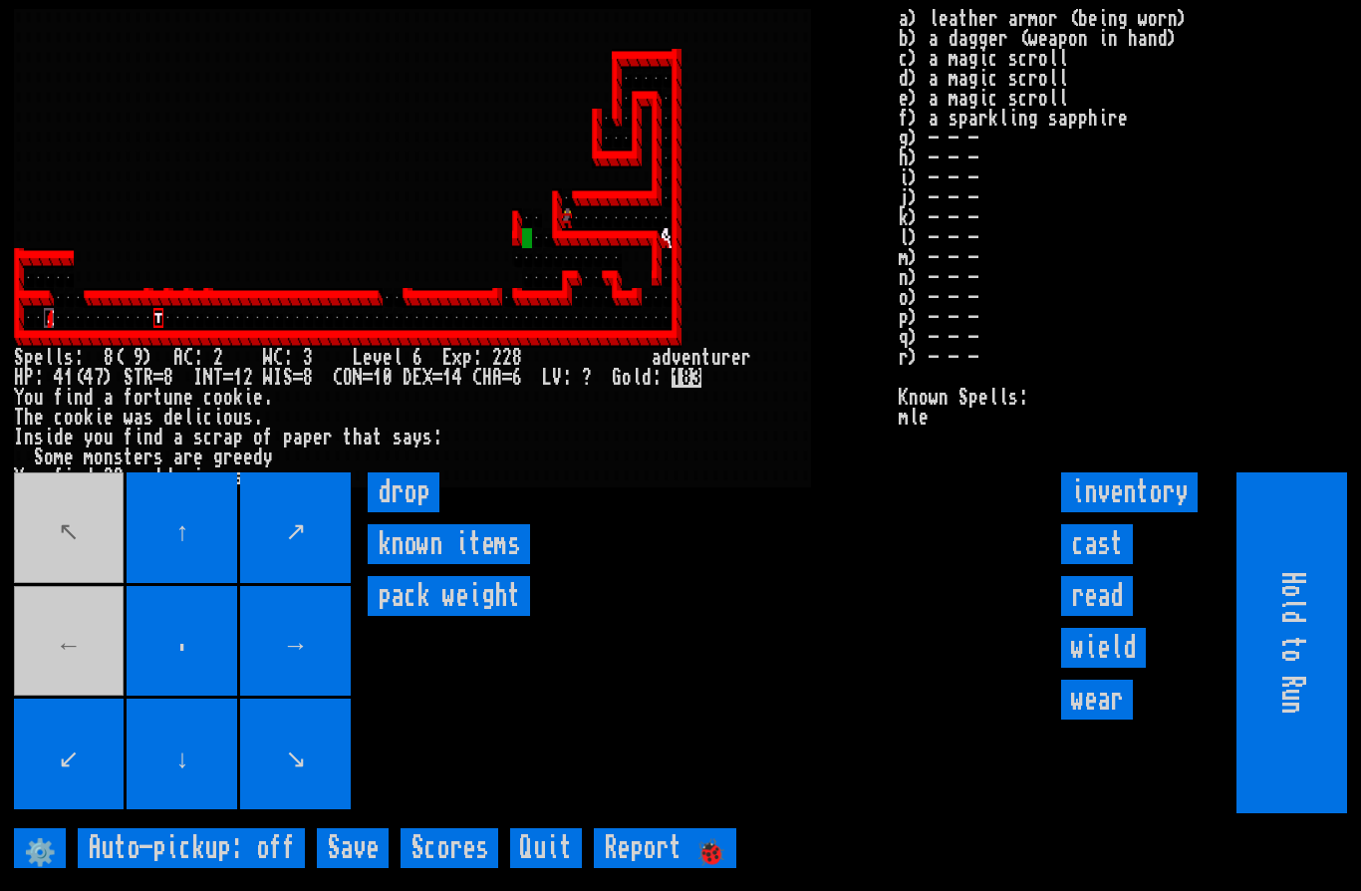
click at [55, 714] on movebuttons "↖ ↑ ↗ ← . → ↙ ↓ ↘" at bounding box center [184, 642] width 341 height 341
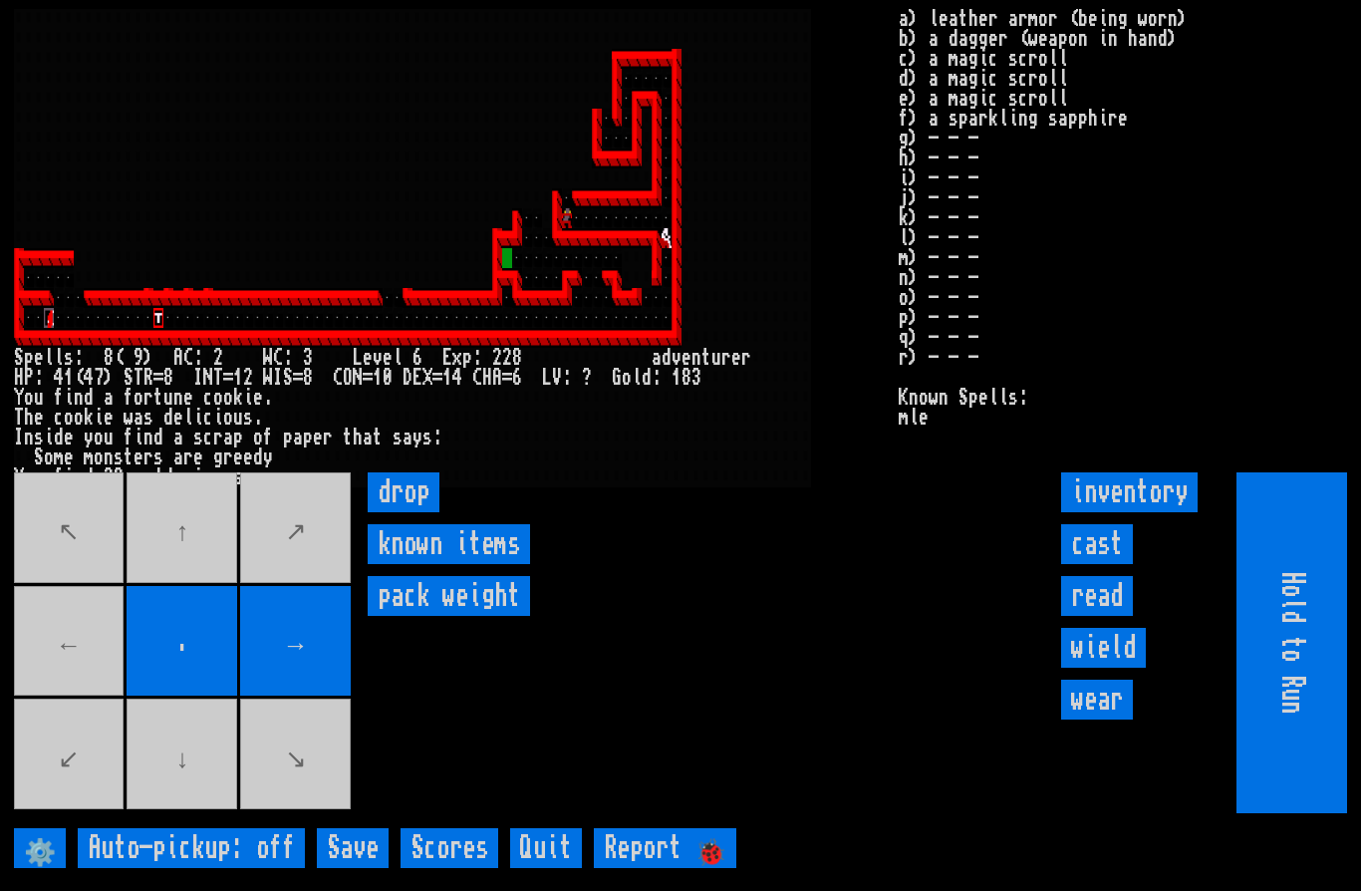
click at [65, 676] on movebuttons "↖ ↑ ↗ ← . → ↙ ↓ ↘" at bounding box center [184, 642] width 341 height 341
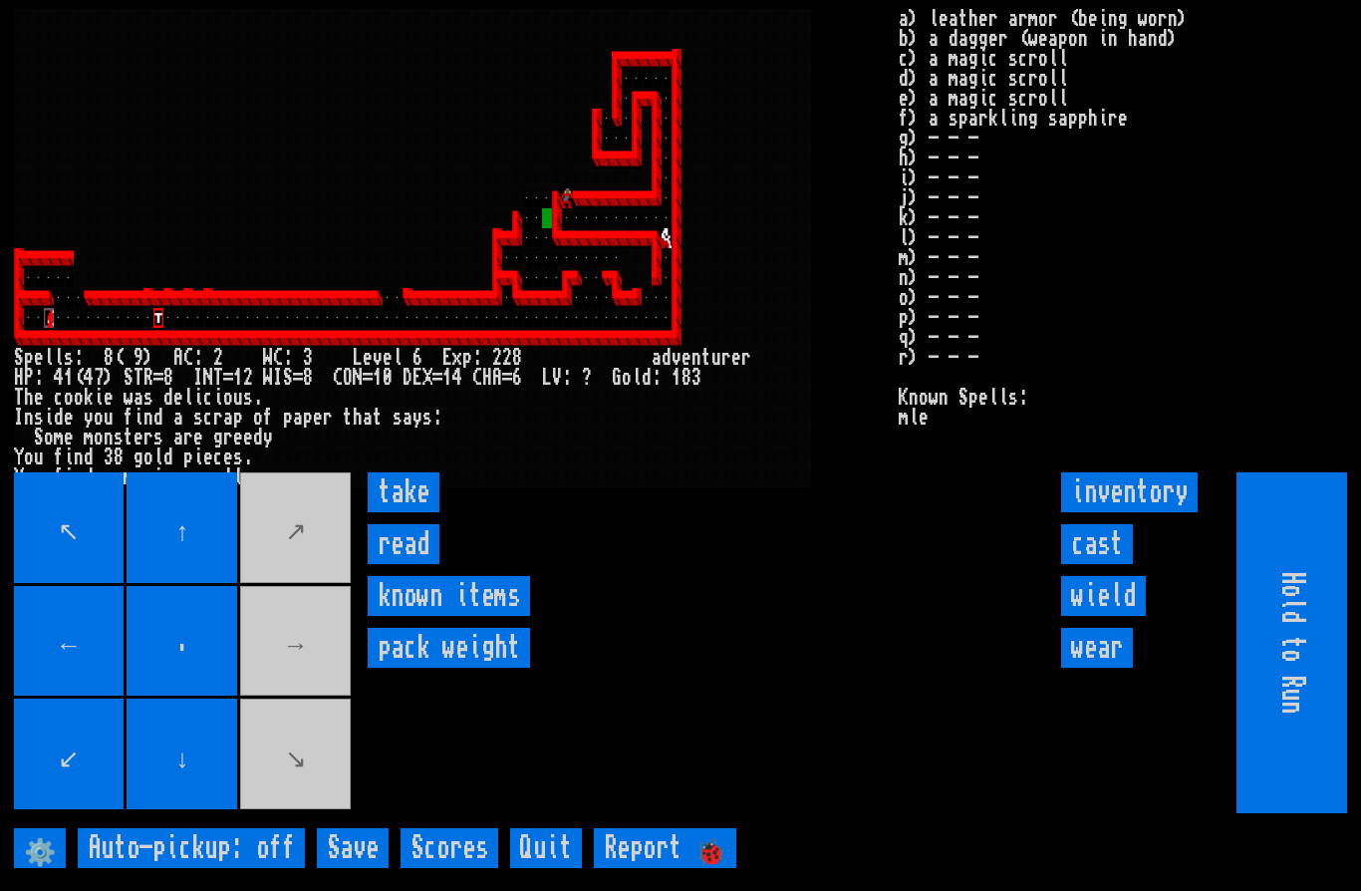
click at [431, 512] on input "take" at bounding box center [404, 492] width 72 height 40
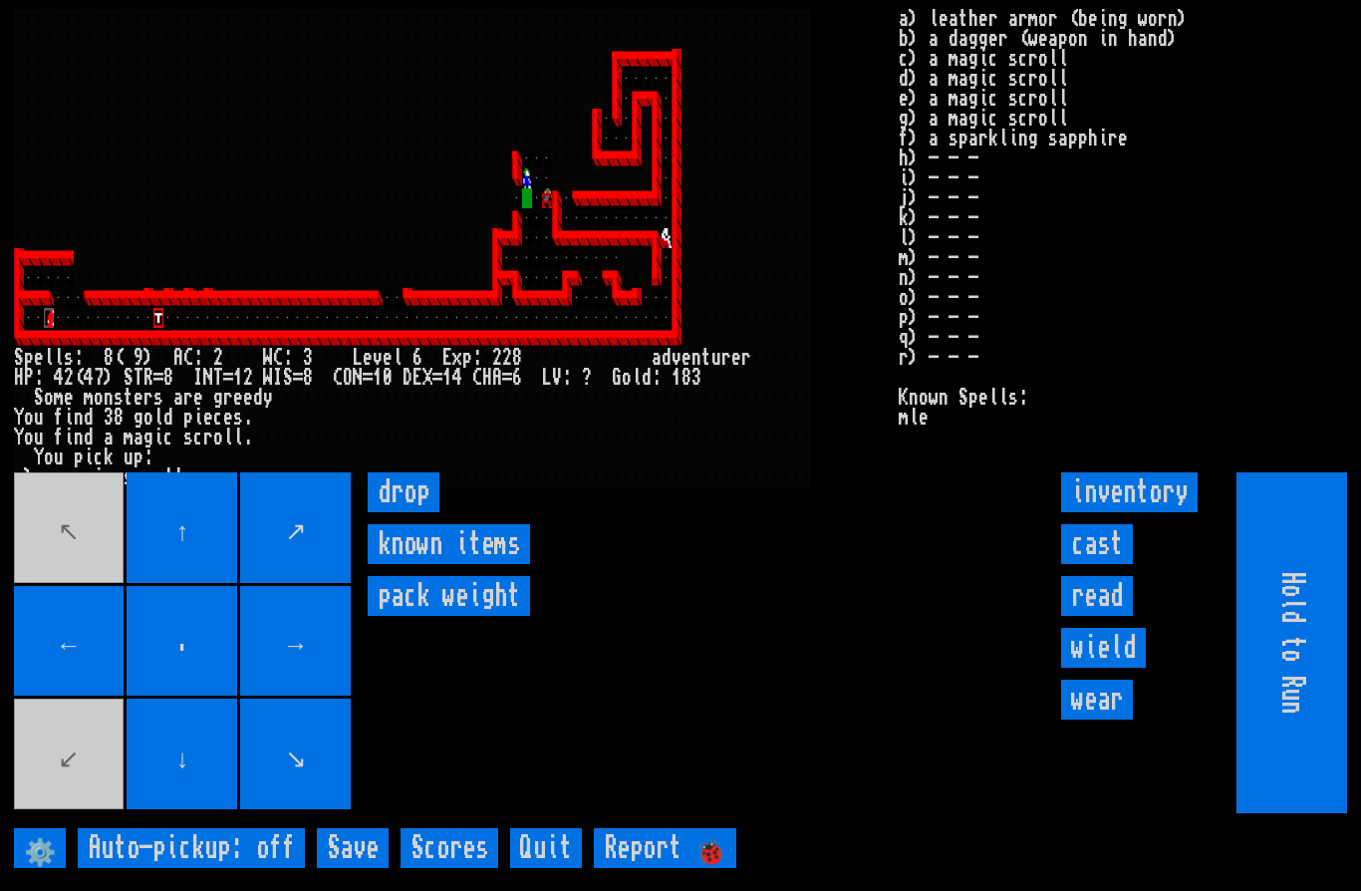
click at [1103, 564] on input "cast" at bounding box center [1097, 544] width 72 height 40
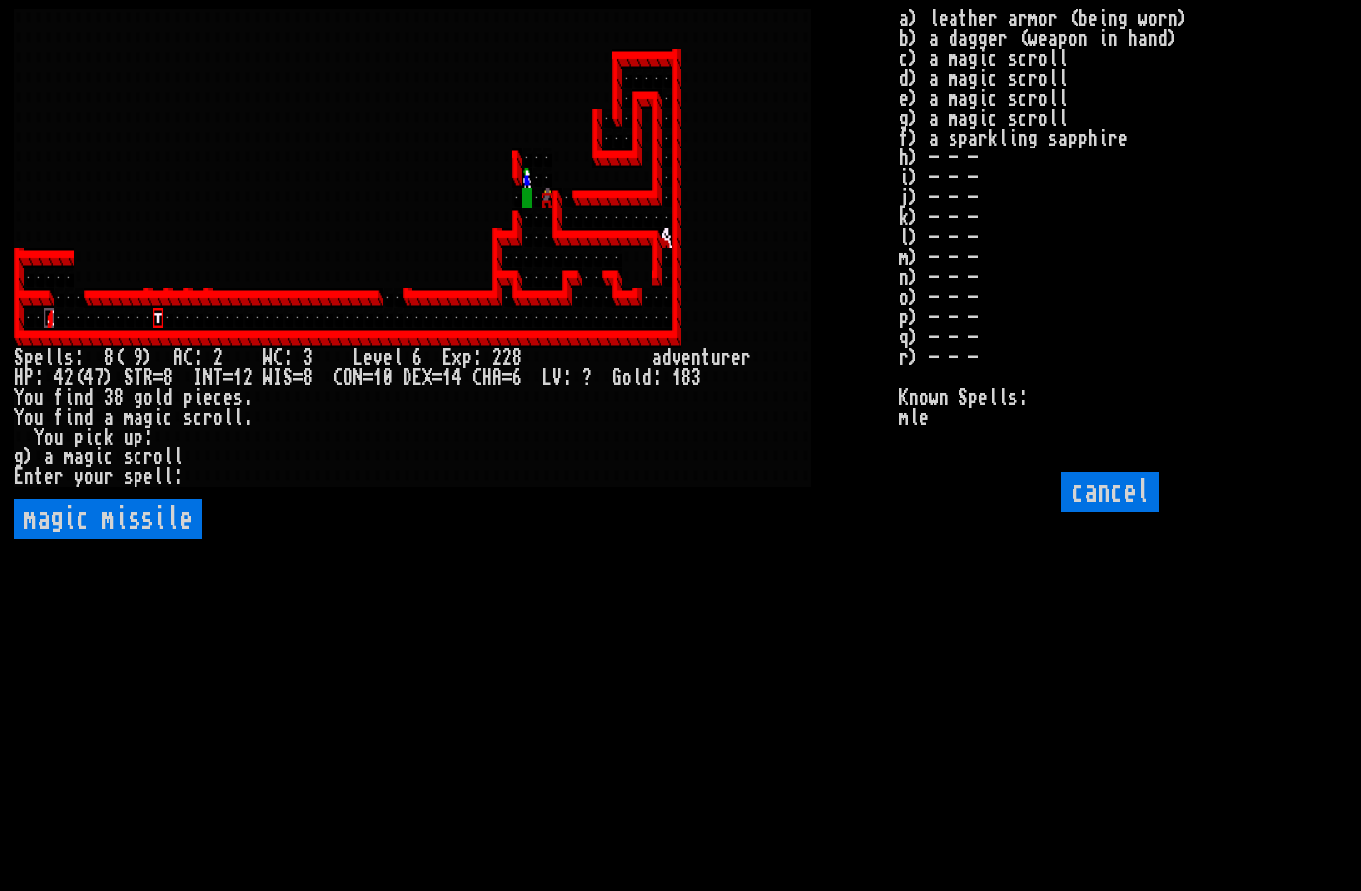
click at [147, 539] on missile "magic missile" at bounding box center [108, 519] width 188 height 40
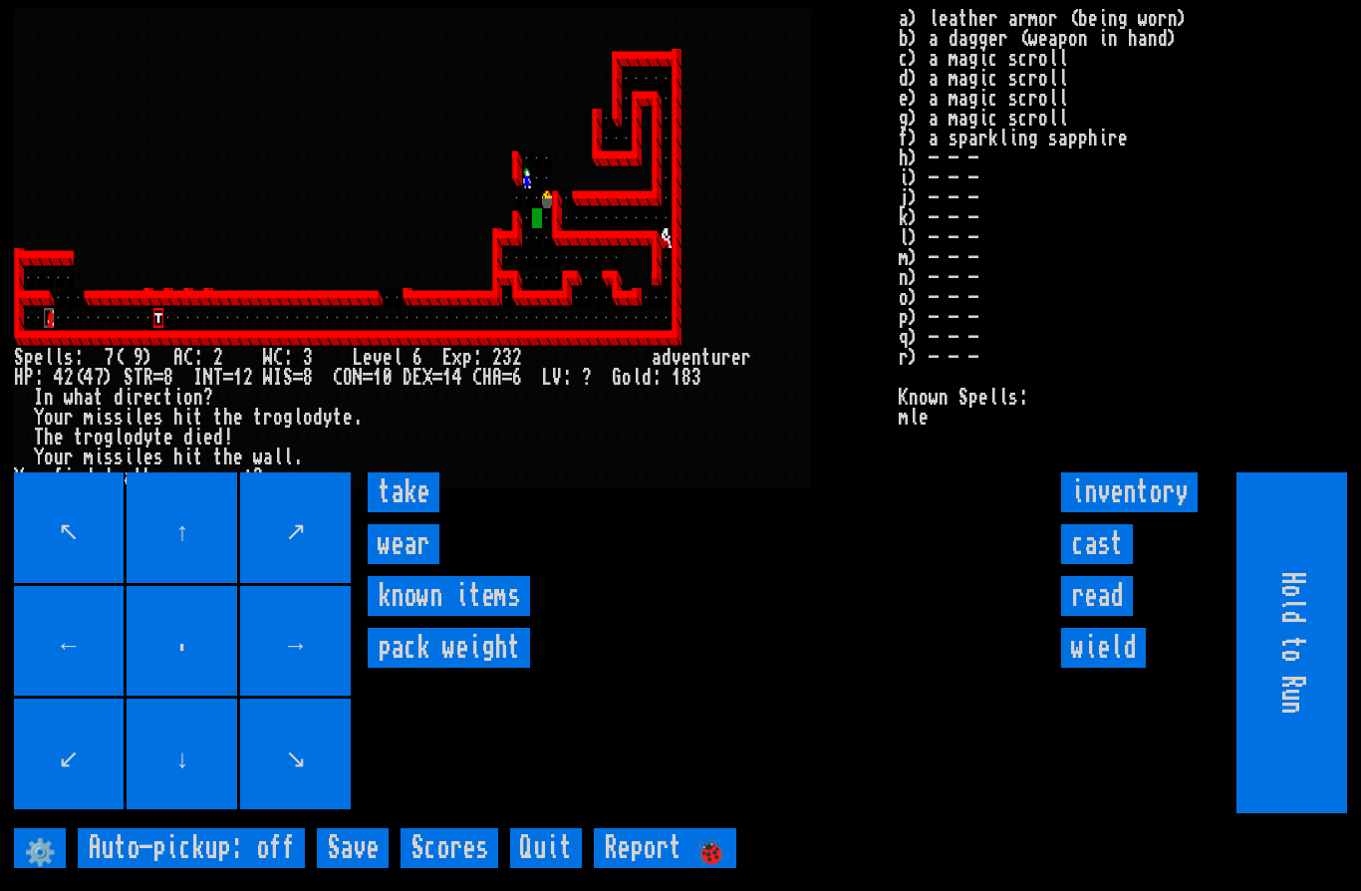
click at [407, 564] on input "wear" at bounding box center [404, 544] width 72 height 40
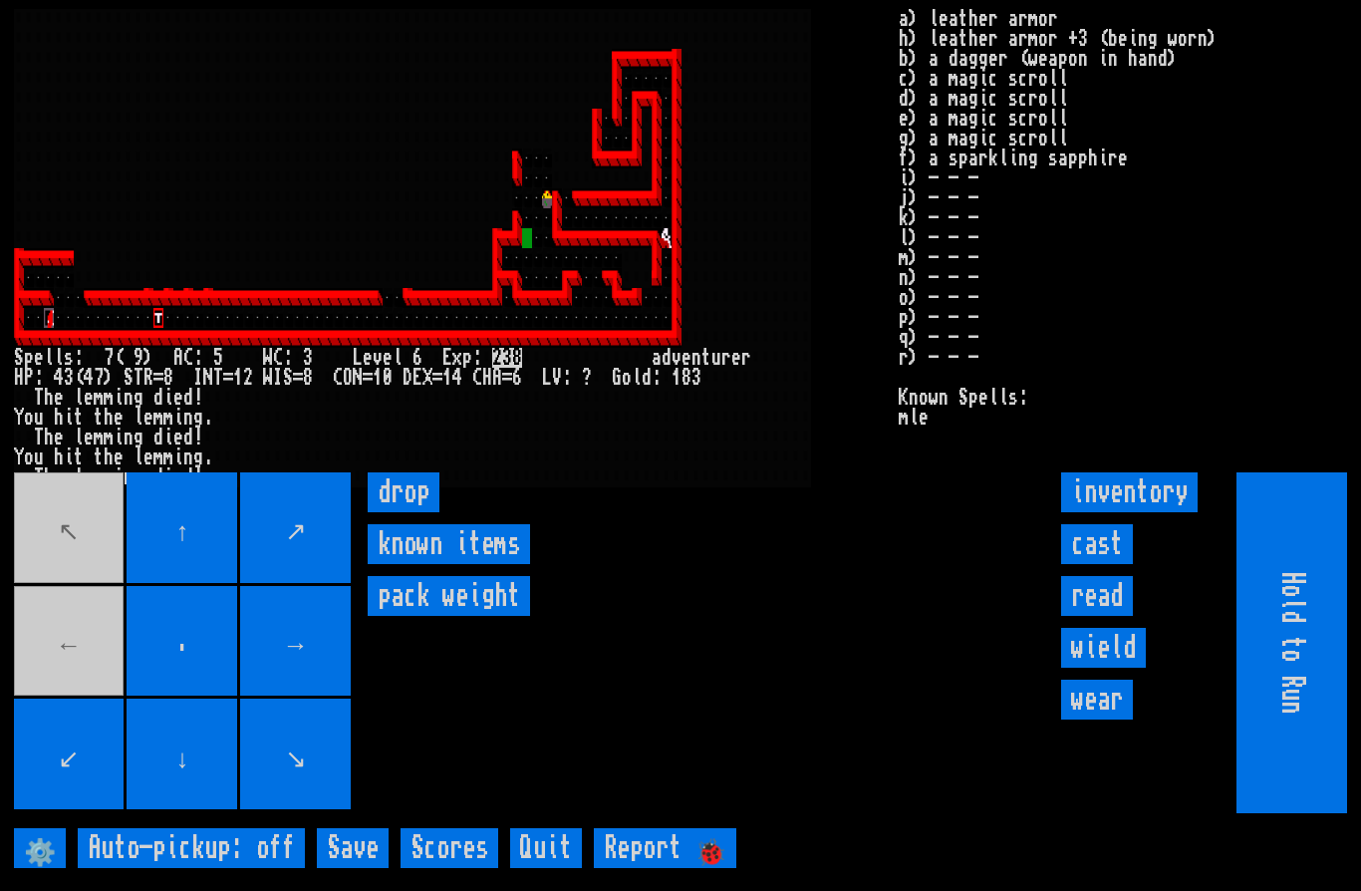
click at [77, 687] on movebuttons "↖ ↑ ↗ ← . → ↙ ↓ ↘" at bounding box center [184, 642] width 341 height 341
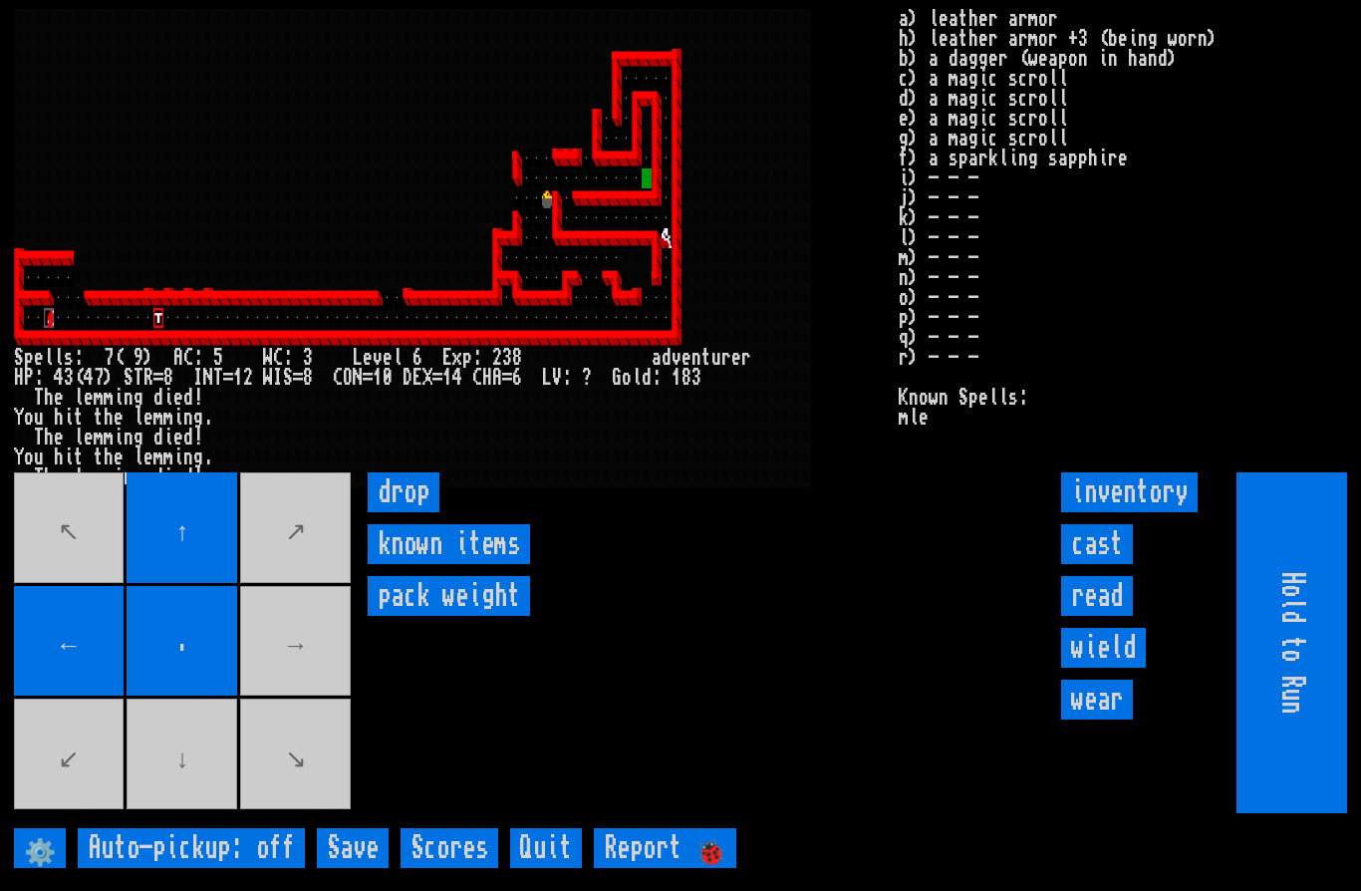
click at [234, 580] on input "↑" at bounding box center [182, 527] width 111 height 111
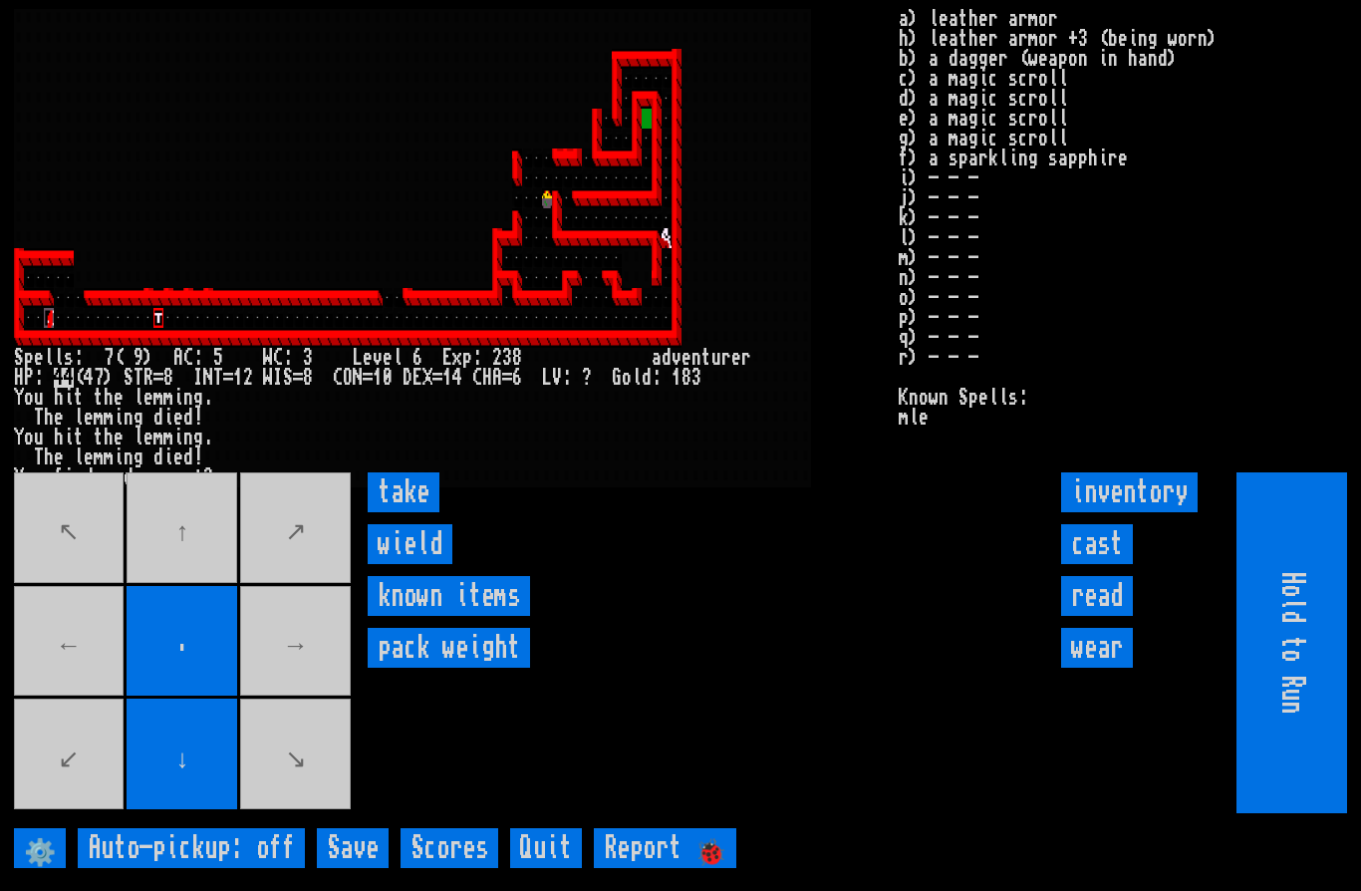
click at [413, 564] on input "wield" at bounding box center [410, 544] width 85 height 40
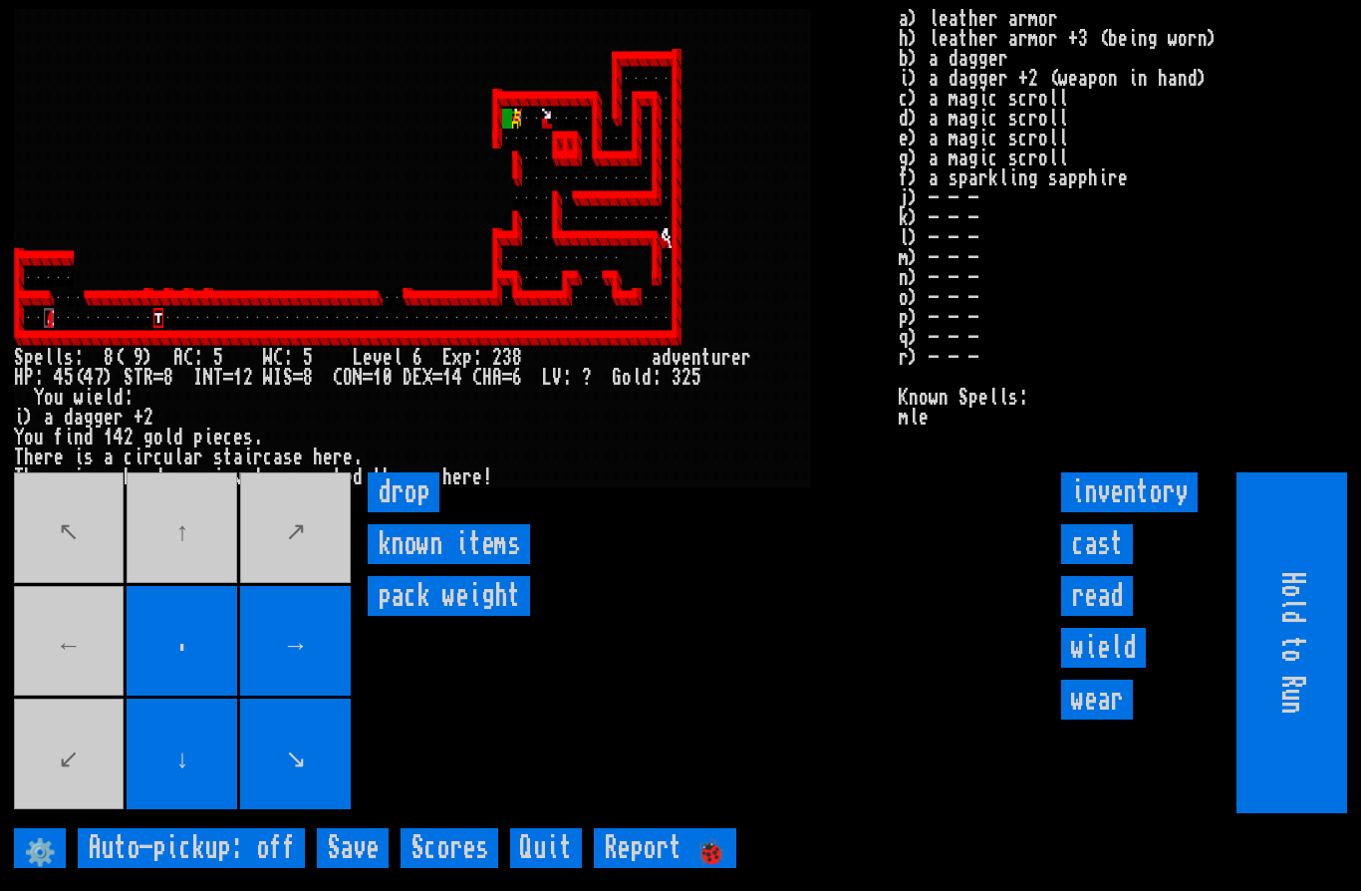
click at [73, 681] on movebuttons "↖ ↑ ↗ ← . → ↙ ↓ ↘" at bounding box center [184, 642] width 341 height 341
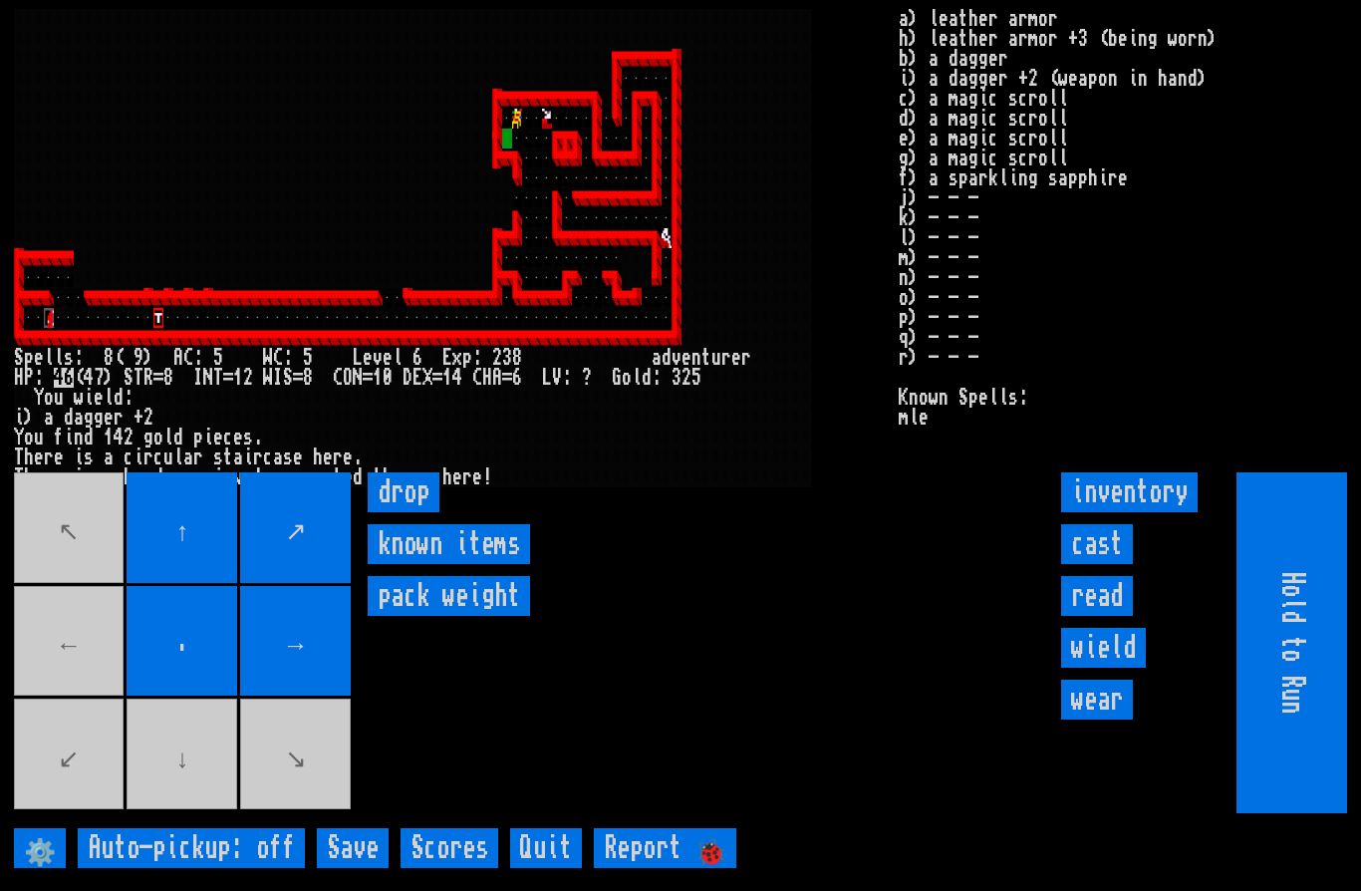
click at [185, 805] on movebuttons "↖ ↑ ↗ ← . → ↙ ↓ ↘" at bounding box center [184, 642] width 341 height 341
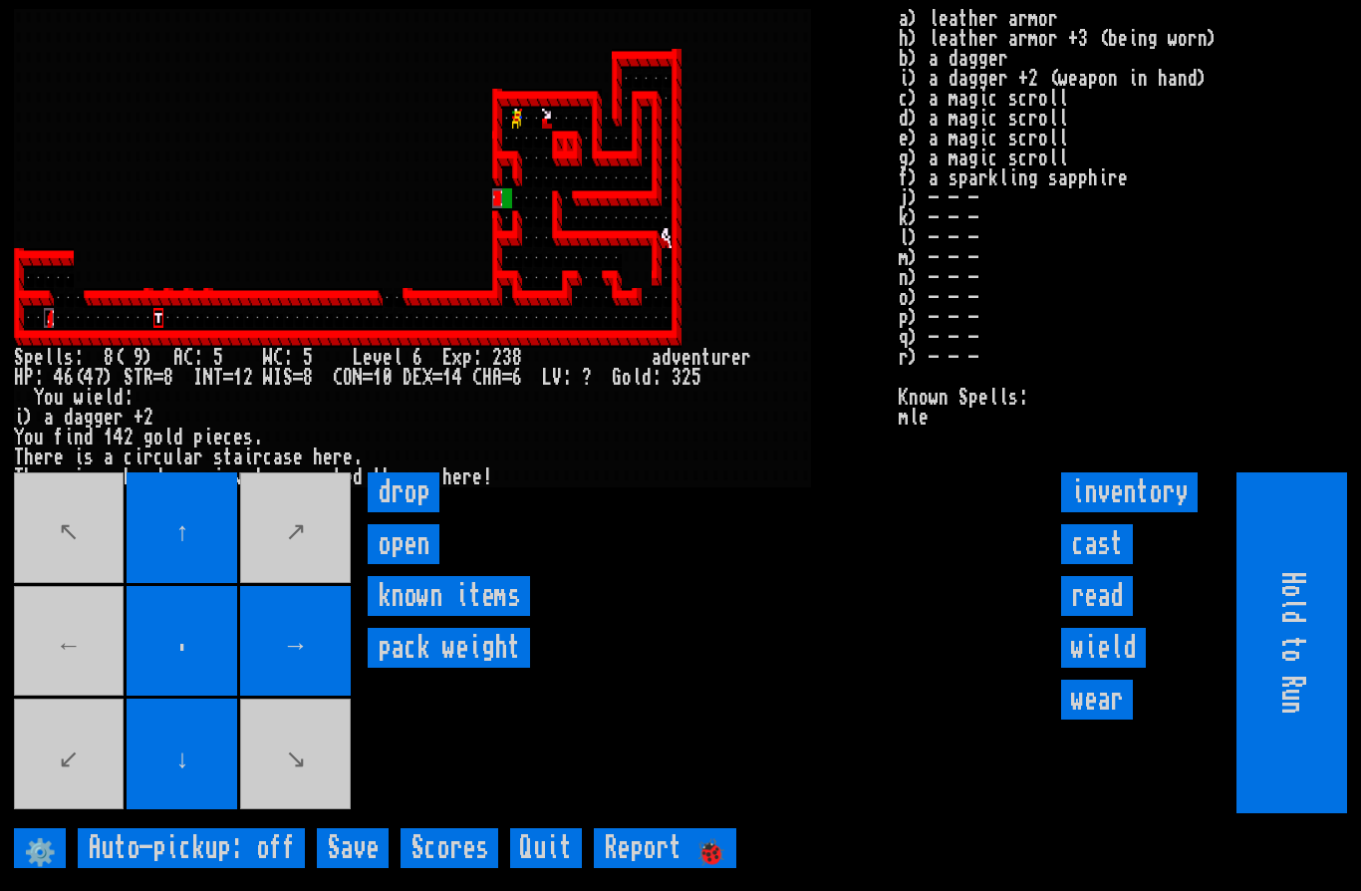
click at [90, 672] on movebuttons "↖ ↑ ↗ ← . → ↙ ↓ ↘" at bounding box center [184, 642] width 341 height 341
click at [89, 683] on movebuttons "↖ ↑ ↗ ← . → ↙ ↓ ↘" at bounding box center [184, 642] width 341 height 341
click at [390, 564] on input "open" at bounding box center [404, 544] width 72 height 40
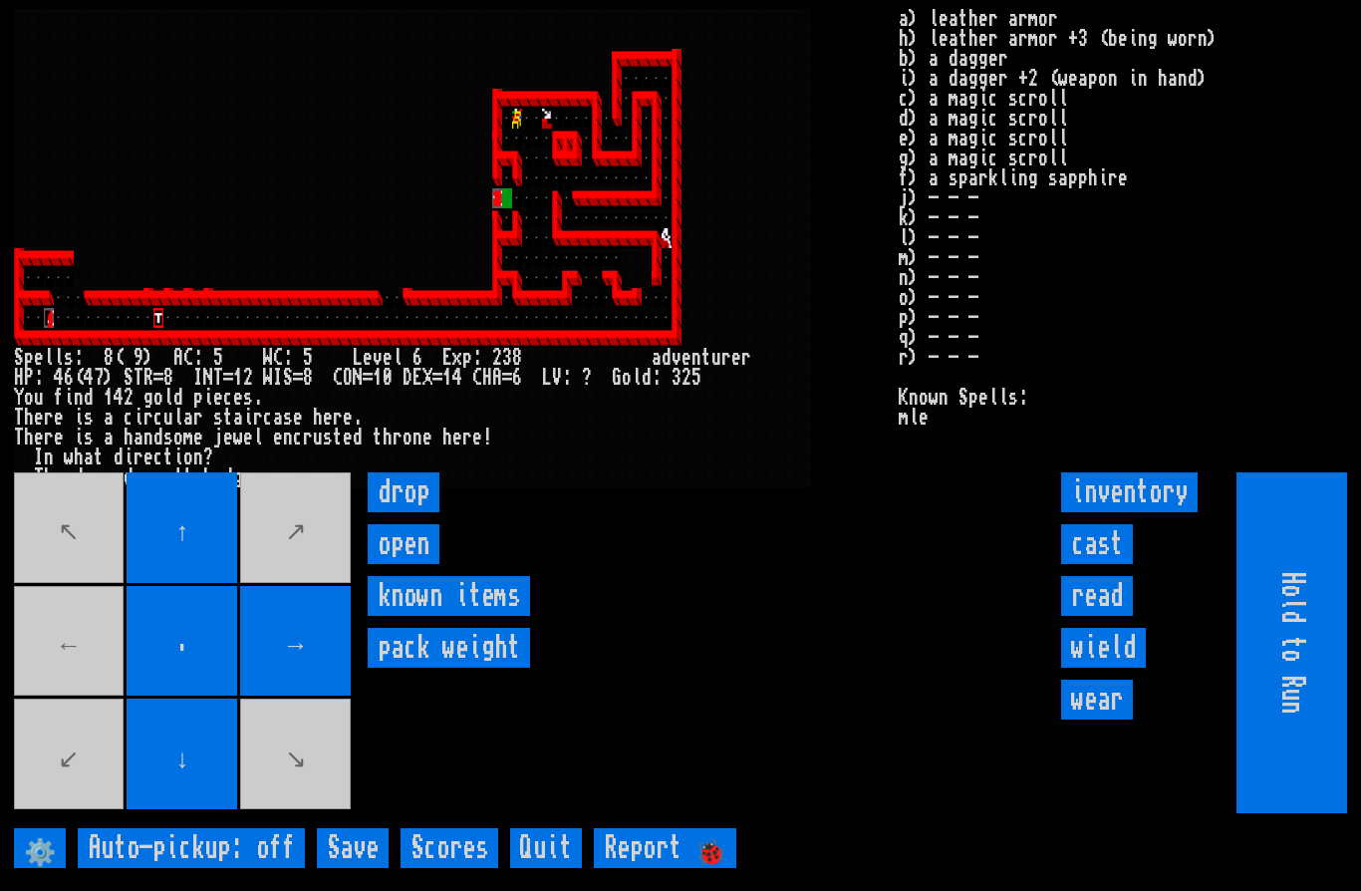
click at [415, 564] on input "open" at bounding box center [404, 544] width 72 height 40
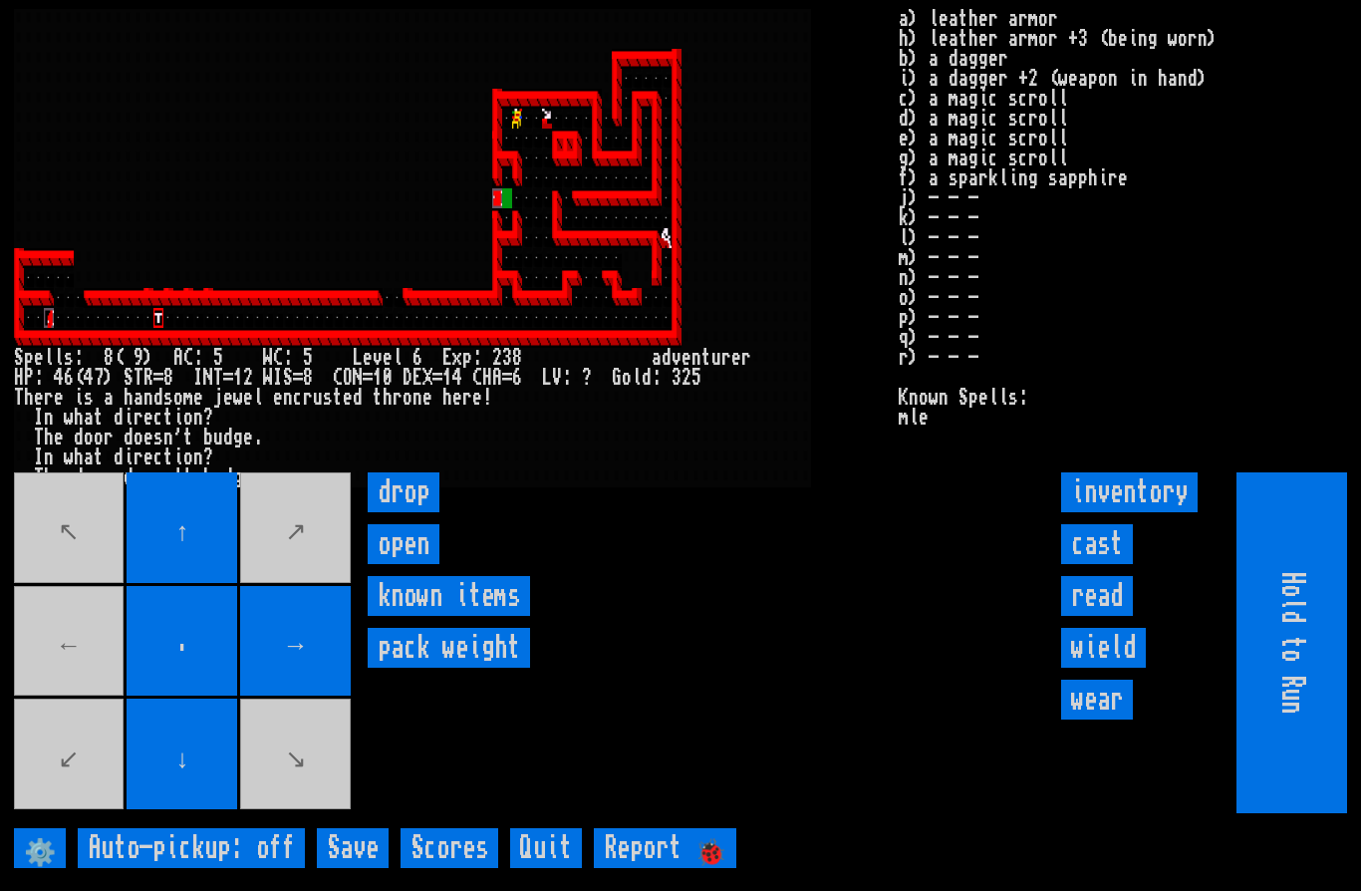
click at [413, 564] on input "open" at bounding box center [404, 544] width 72 height 40
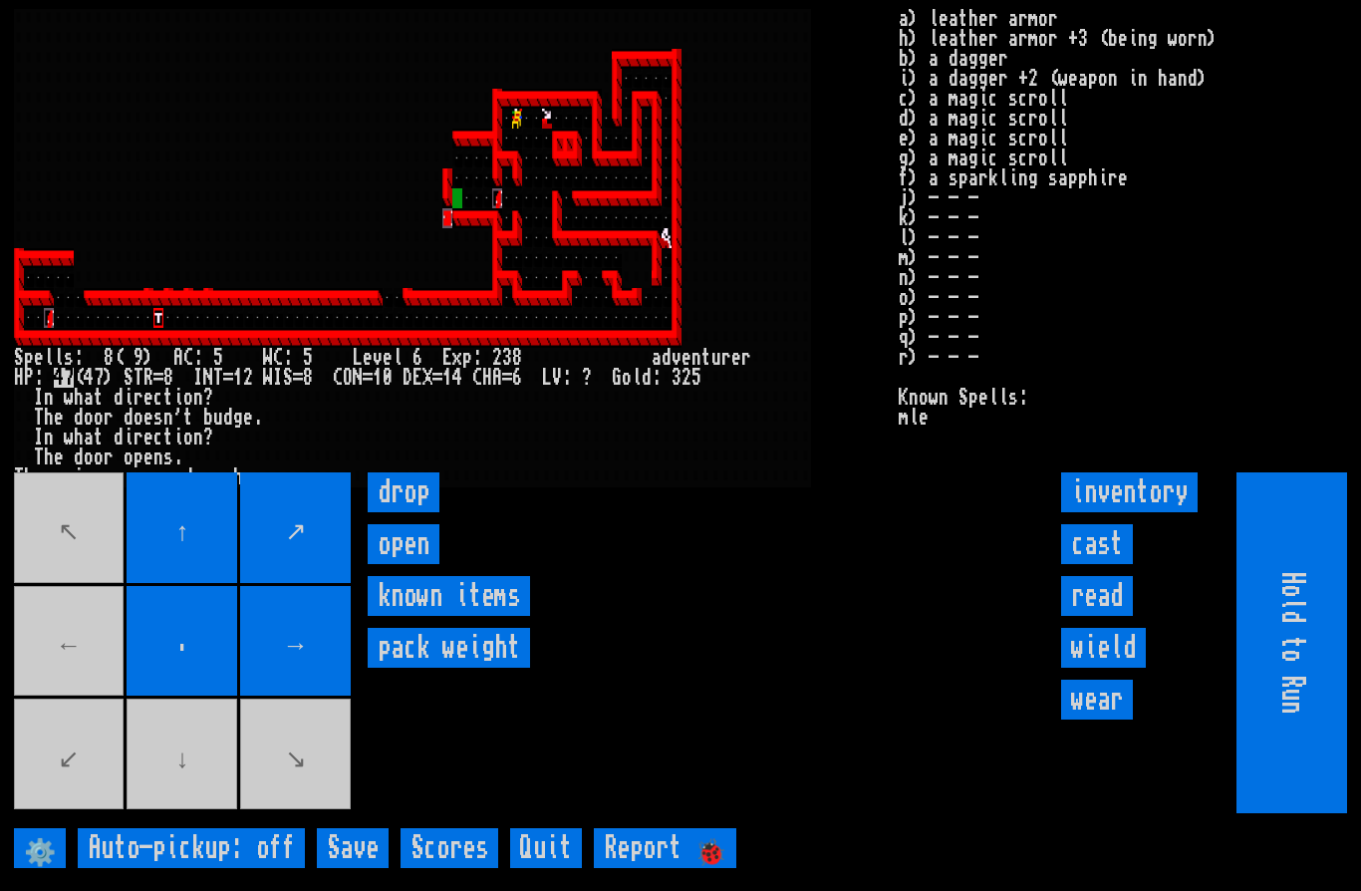
click at [77, 676] on movebuttons "↖ ↑ ↗ ← . → ↙ ↓ ↘" at bounding box center [184, 642] width 341 height 341
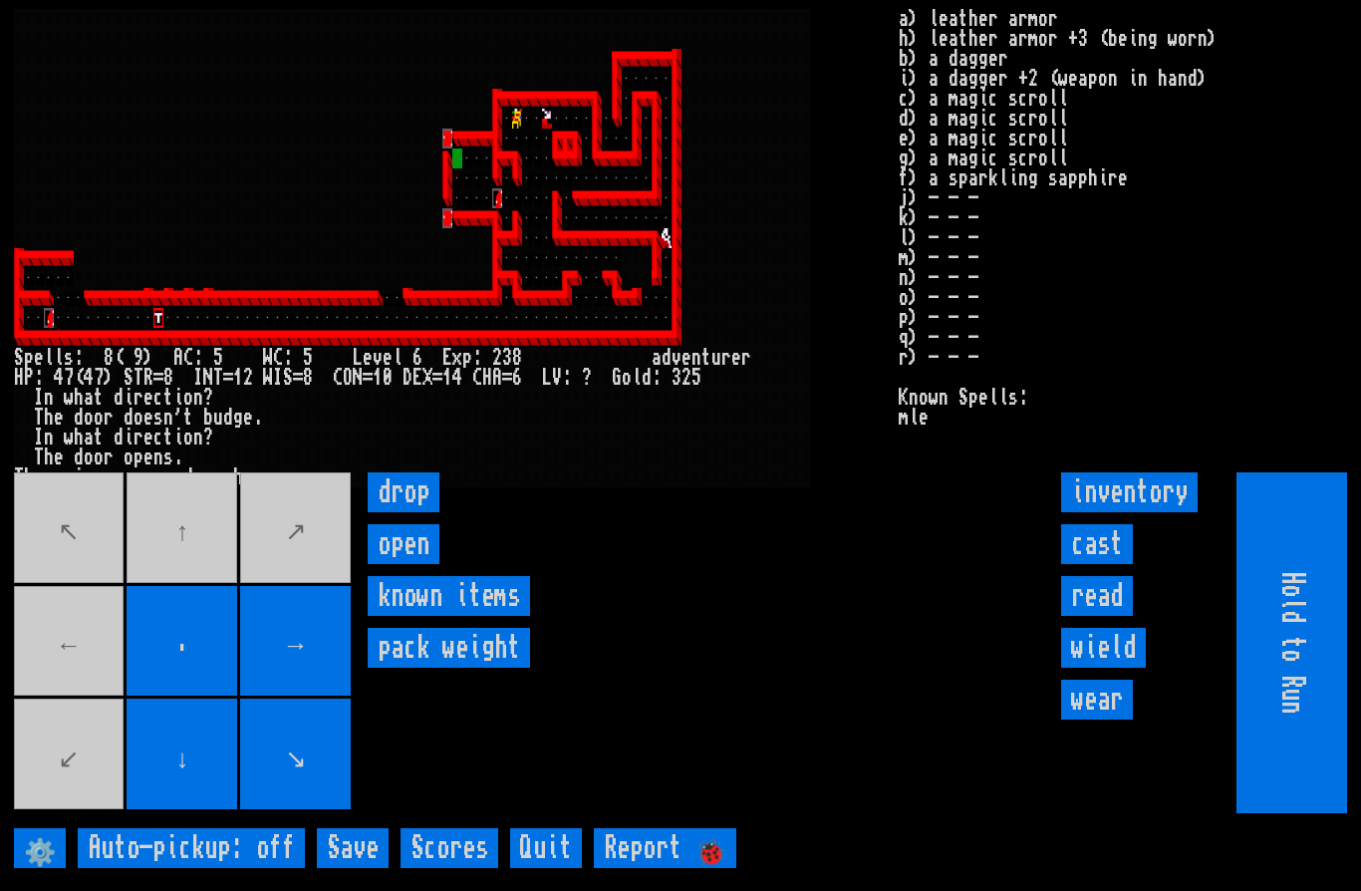
click at [192, 586] on movebuttons "↖ ↑ ↗ ← . → ↙ ↓ ↘" at bounding box center [184, 642] width 341 height 341
click at [86, 577] on movebuttons "↖ ↑ ↗ ← . → ↙ ↓ ↘" at bounding box center [184, 642] width 341 height 341
click at [415, 564] on input "open" at bounding box center [404, 544] width 72 height 40
click at [399, 564] on input "open" at bounding box center [404, 544] width 72 height 40
click at [417, 564] on input "open" at bounding box center [404, 544] width 72 height 40
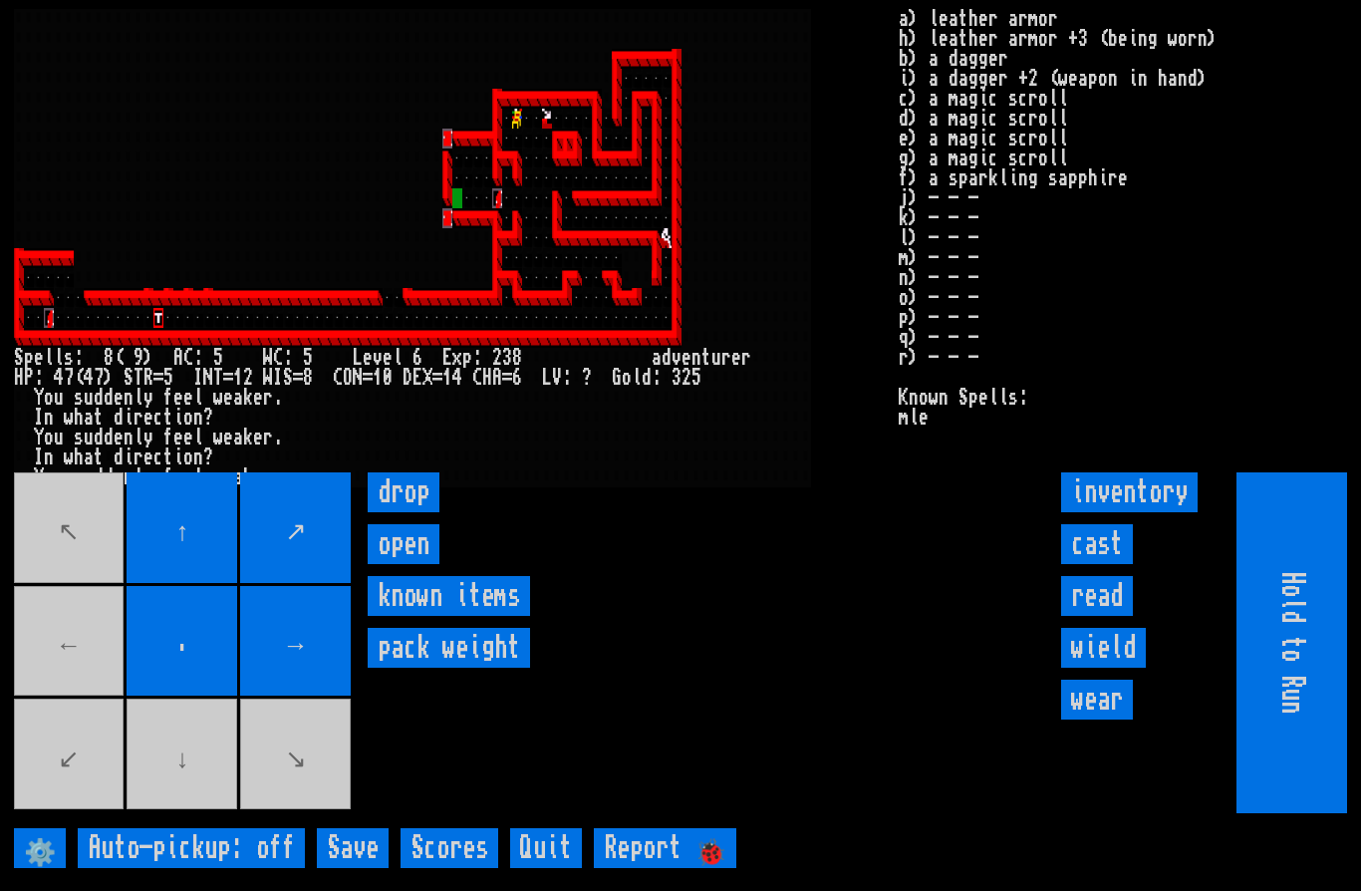
click at [180, 813] on movebuttons "↖ ↑ ↗ ← . → ↙ ↓ ↘" at bounding box center [184, 642] width 341 height 341
click at [397, 564] on input "open" at bounding box center [404, 544] width 72 height 40
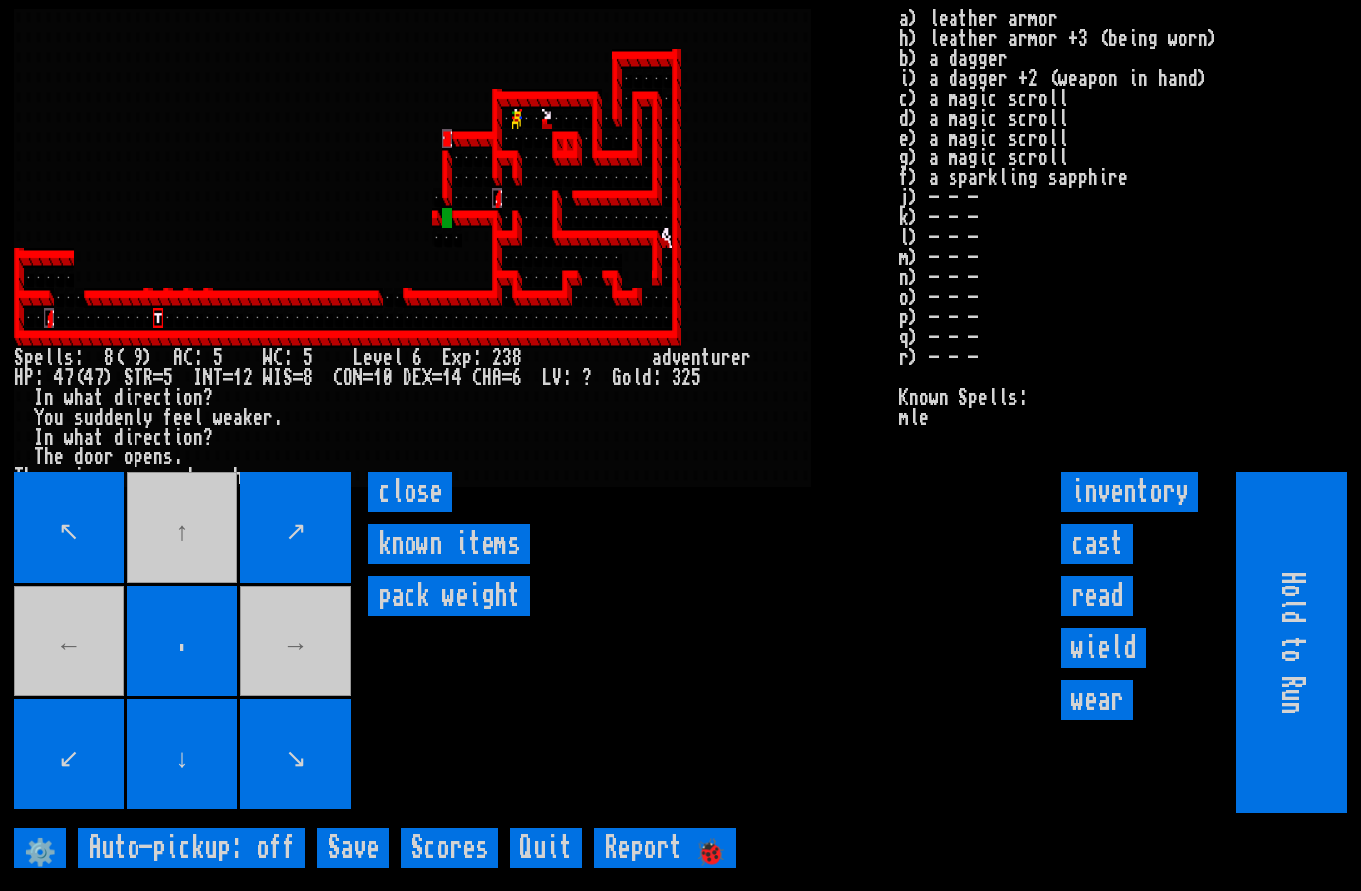
click at [1113, 564] on input "cast" at bounding box center [1097, 544] width 72 height 40
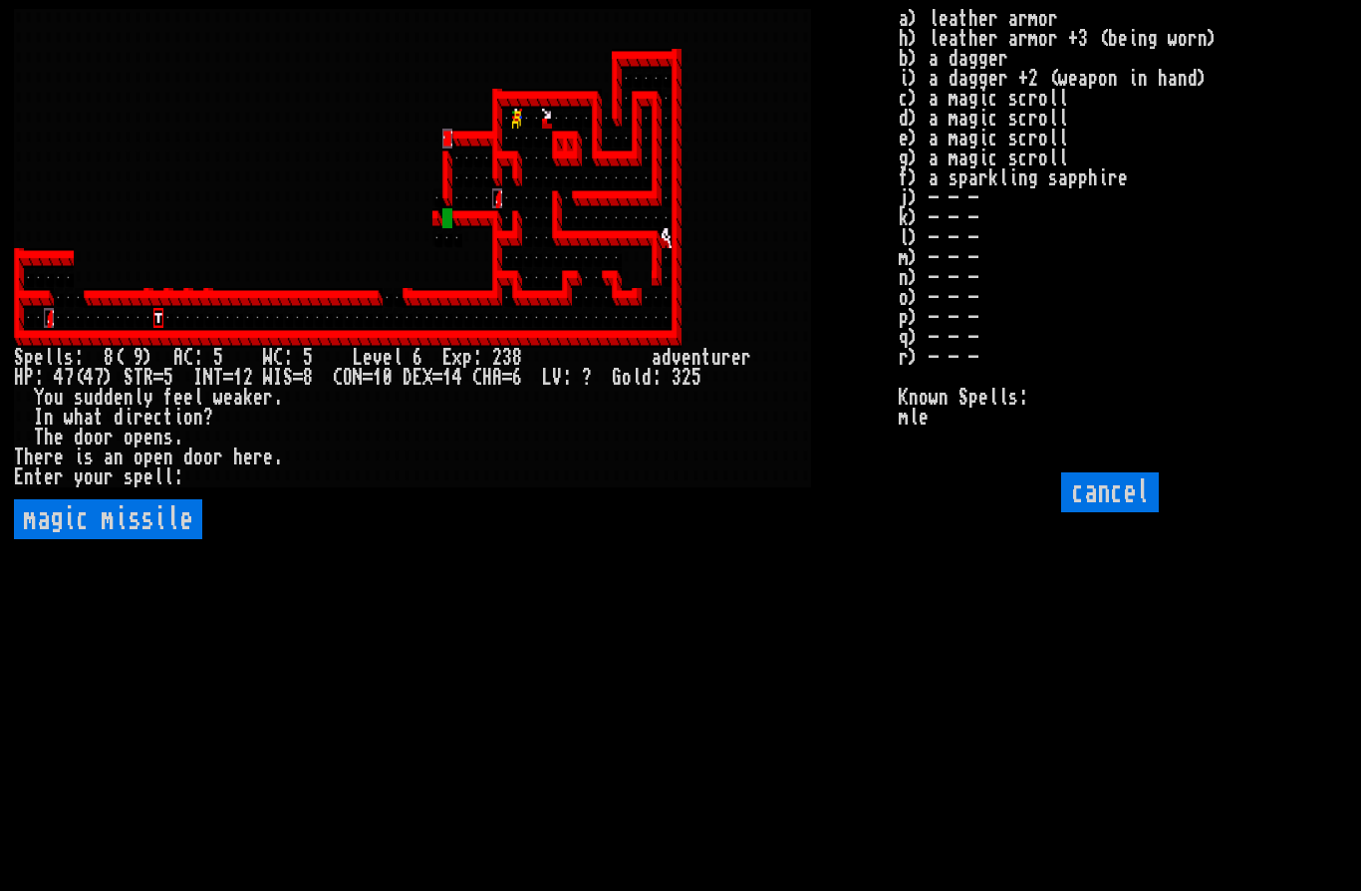
click at [147, 539] on missile "magic missile" at bounding box center [108, 519] width 188 height 40
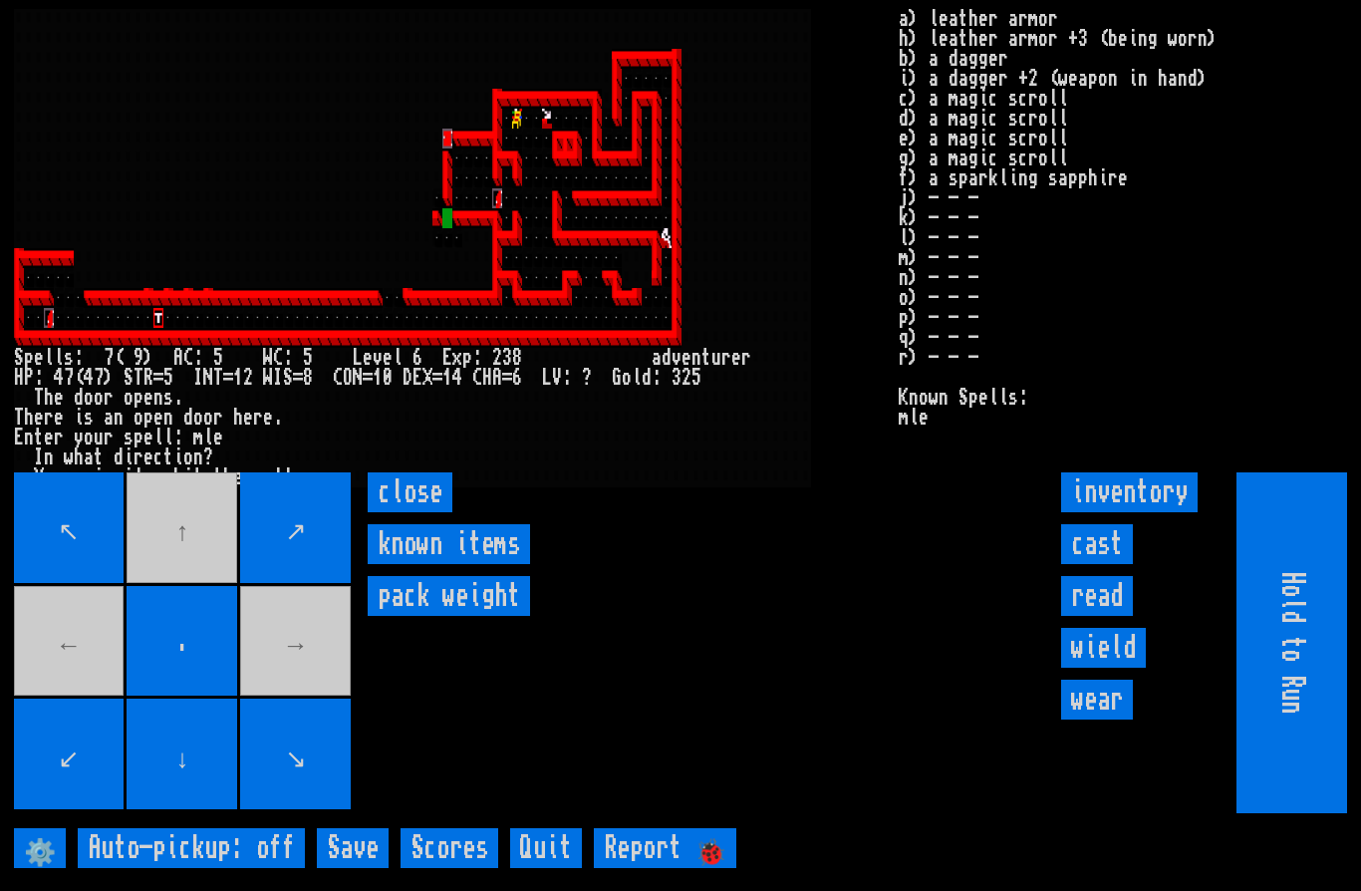
click at [81, 695] on movebuttons "↖ ↑ ↗ ← . → ↙ ↓ ↘" at bounding box center [184, 642] width 341 height 341
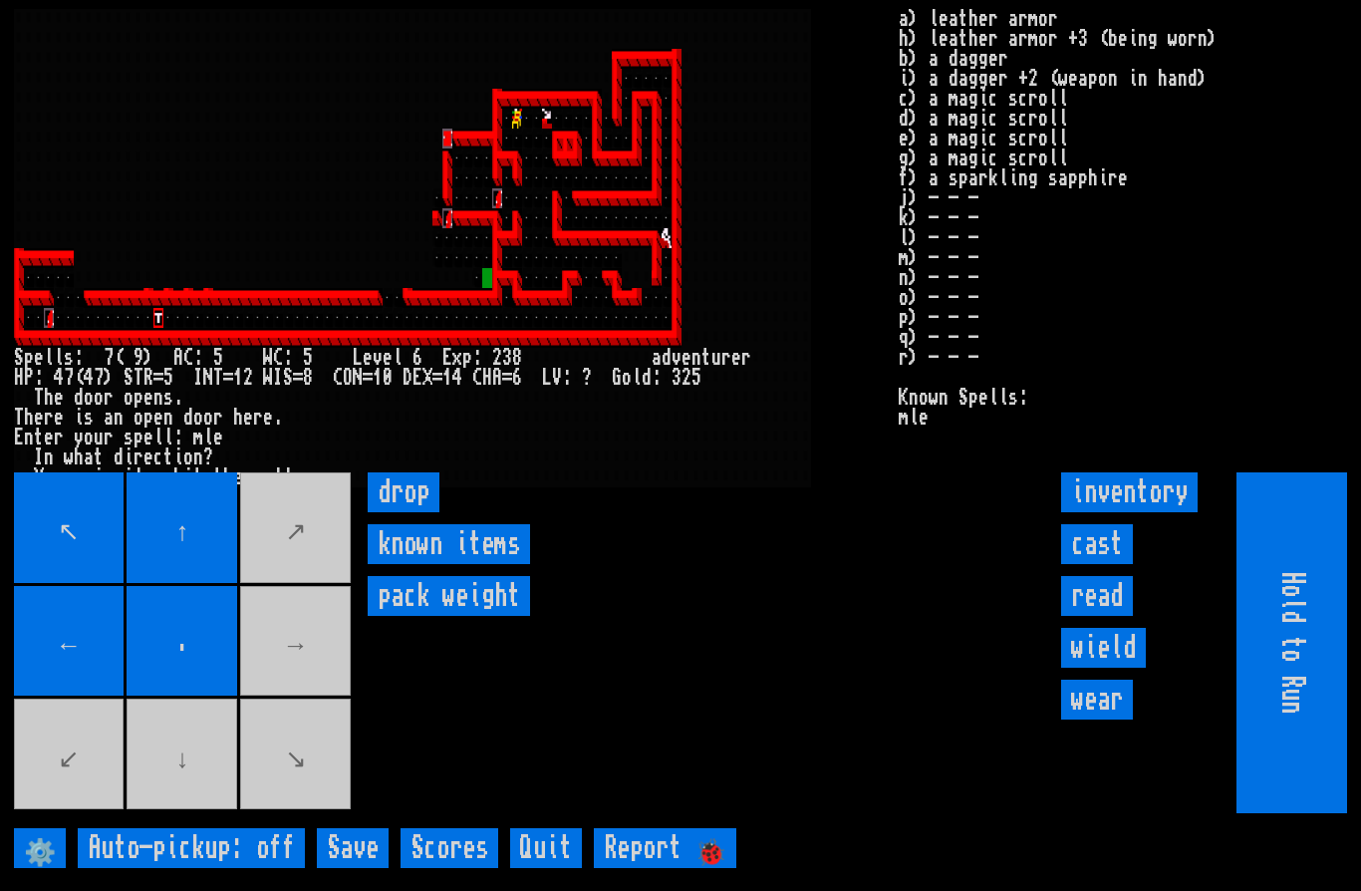
click at [194, 777] on movebuttons "↖ ↑ ↗ ← . → ↙ ↓ ↘" at bounding box center [184, 642] width 341 height 341
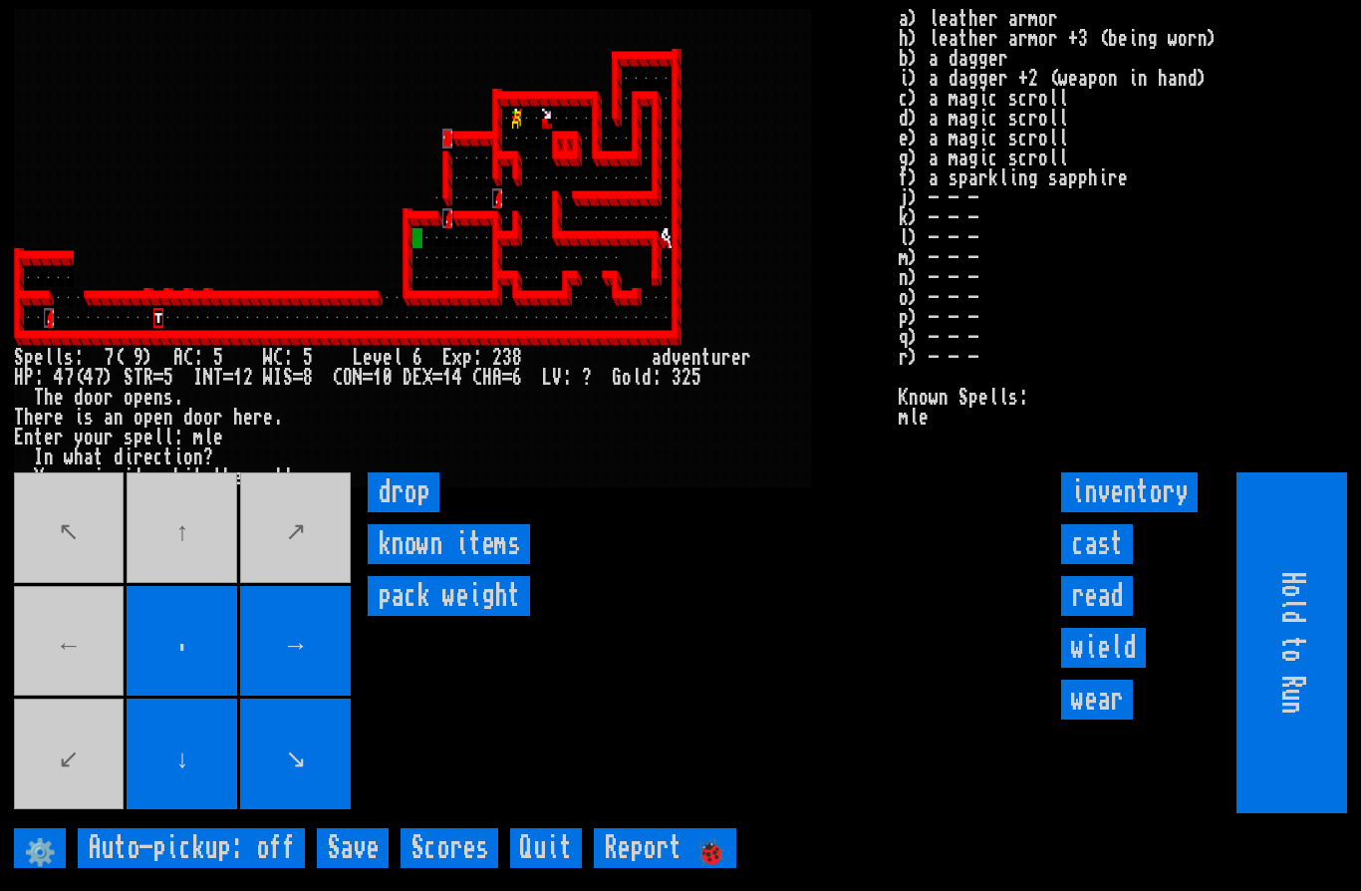
click at [185, 587] on movebuttons "↖ ↑ ↗ ← . → ↙ ↓ ↘" at bounding box center [184, 642] width 341 height 341
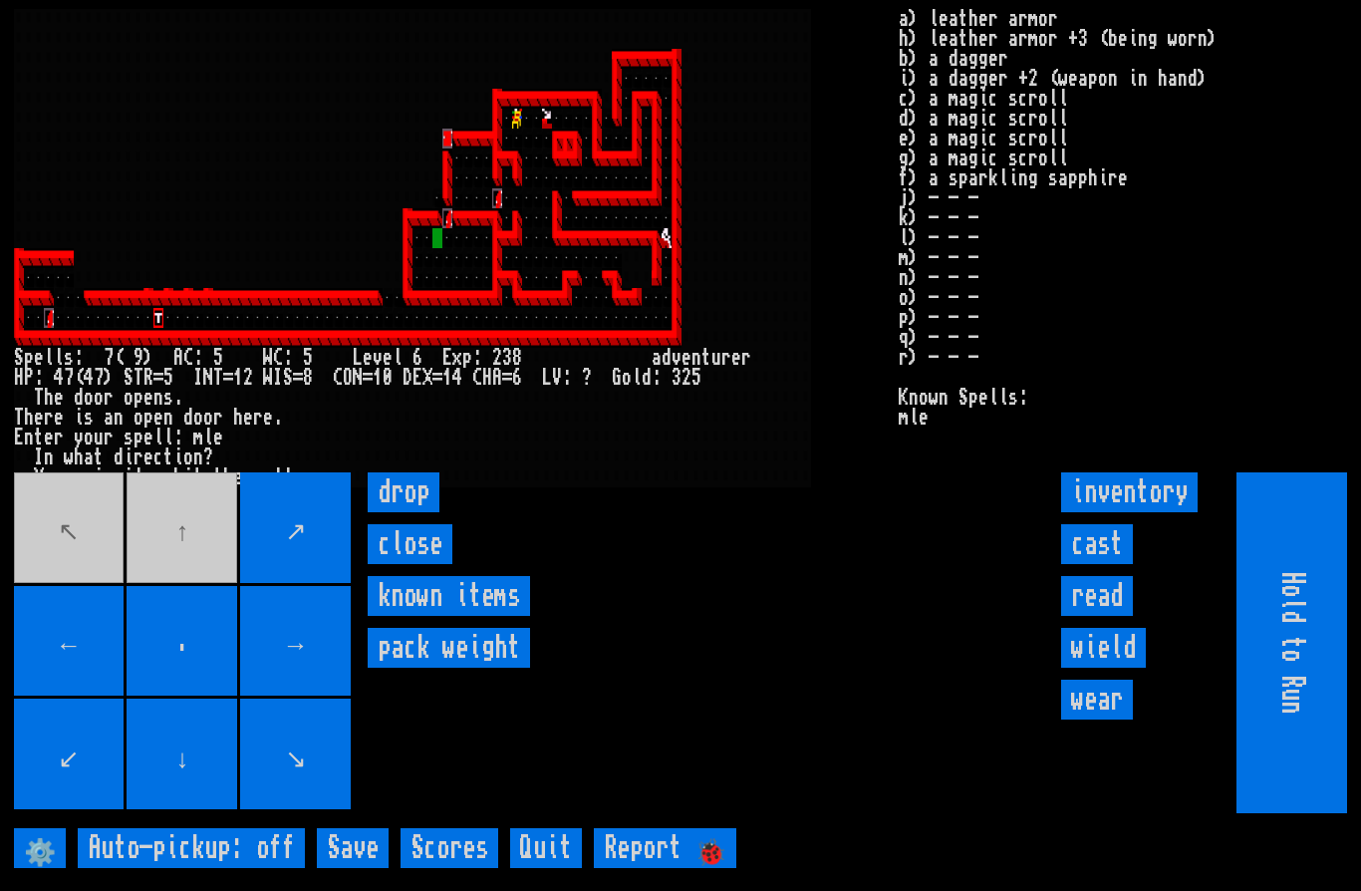
click at [180, 566] on movebuttons "↖ ↑ ↗ ← . → ↙ ↓ ↘" at bounding box center [184, 642] width 341 height 341
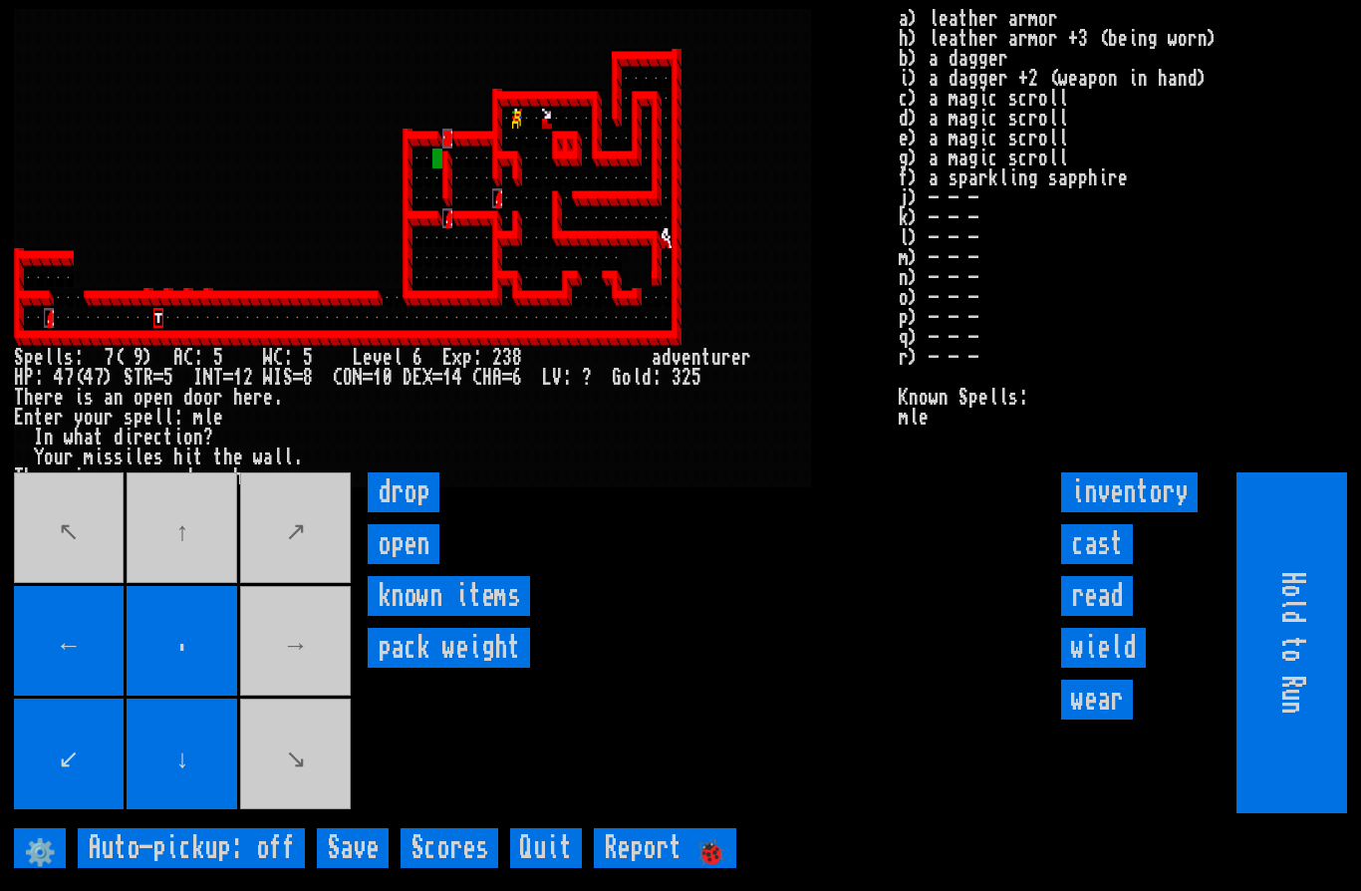
click at [194, 589] on movebuttons "↖ ↑ ↗ ← . → ↙ ↓ ↘" at bounding box center [184, 642] width 341 height 341
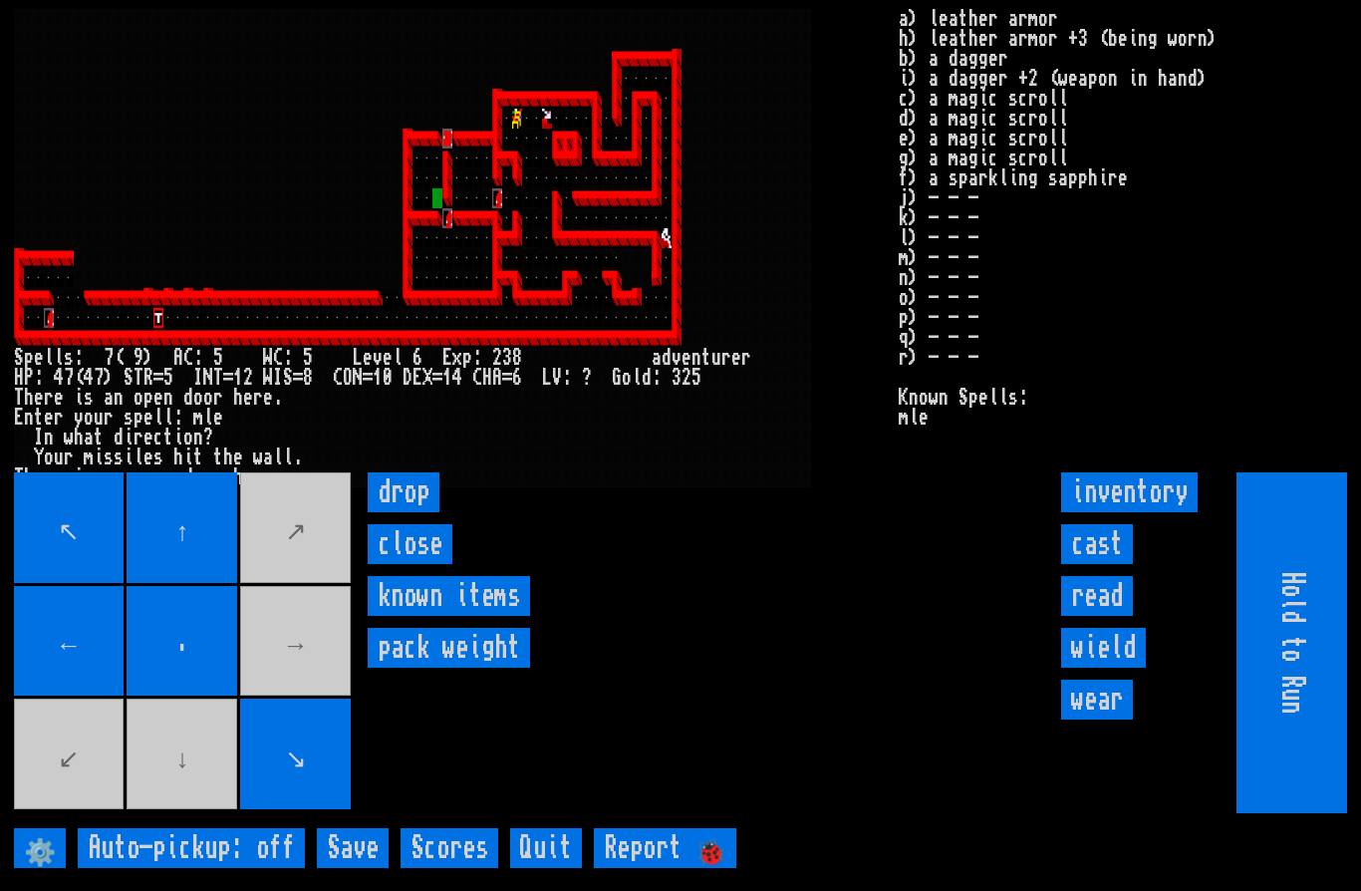
click at [193, 807] on movebuttons "↖ ↑ ↗ ← . → ↙ ↓ ↘" at bounding box center [184, 642] width 341 height 341
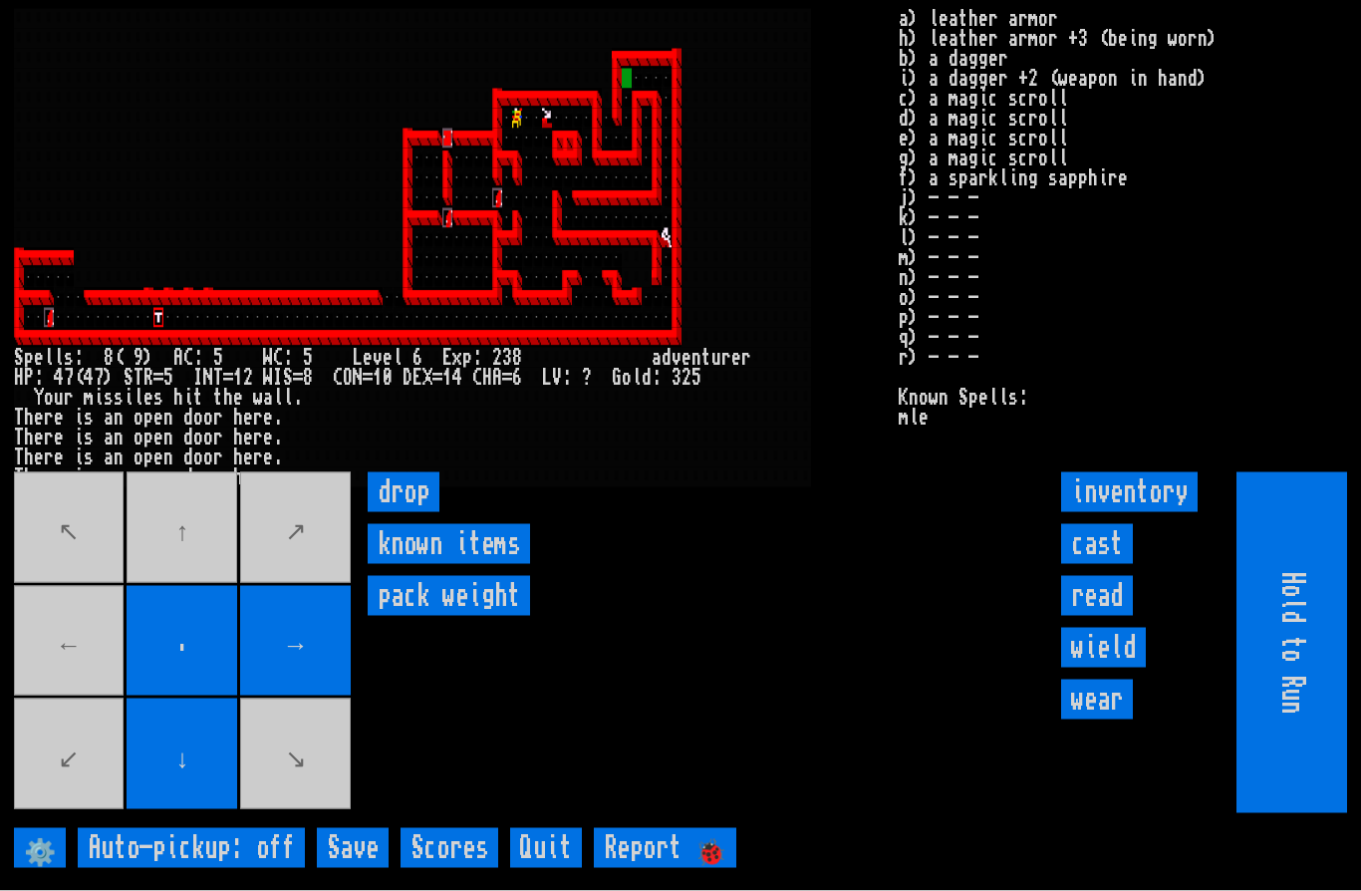
scroll to position [70, 0]
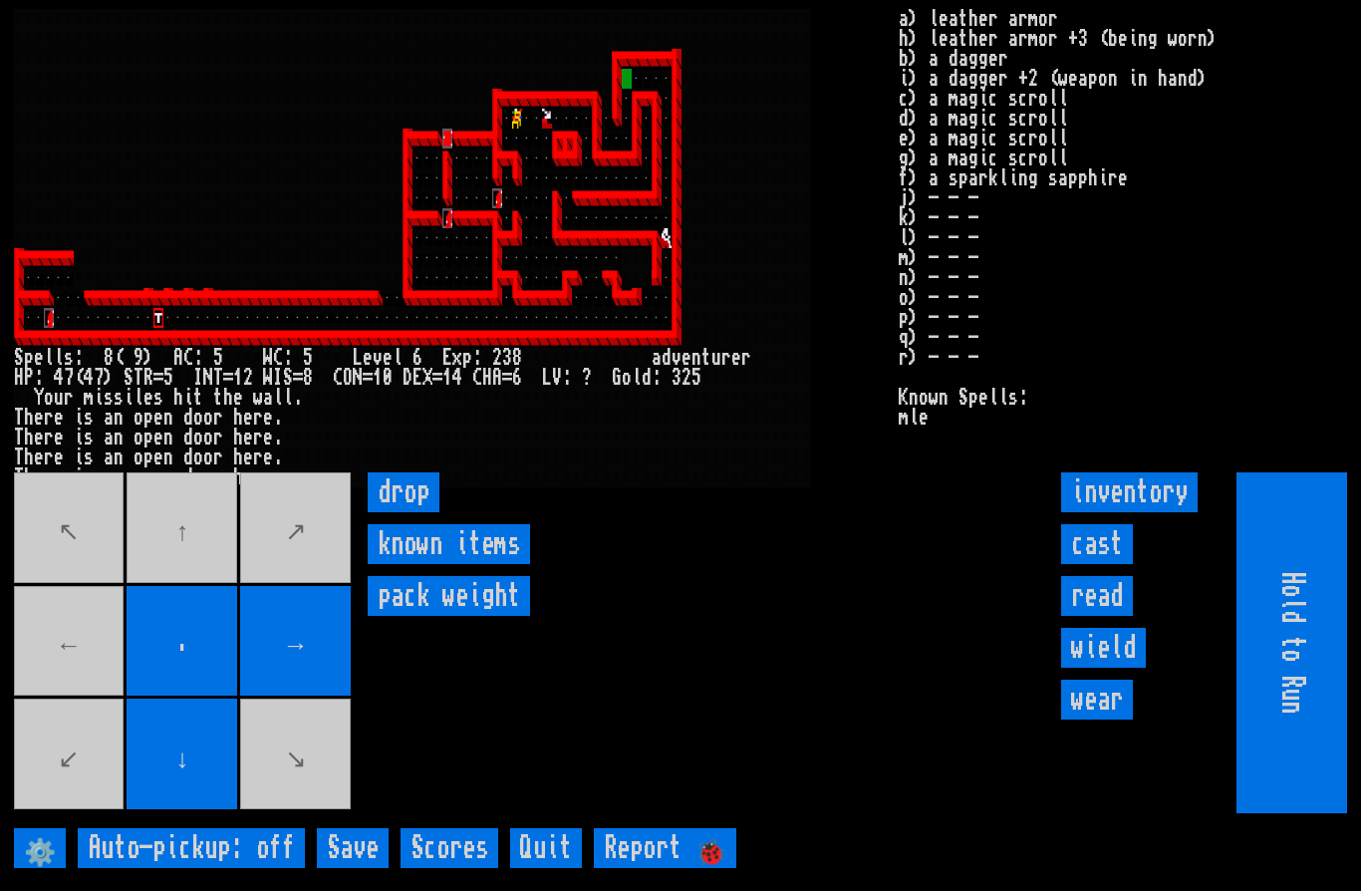
click at [353, 862] on input "Save" at bounding box center [353, 848] width 72 height 40
